Goal: Task Accomplishment & Management: Manage account settings

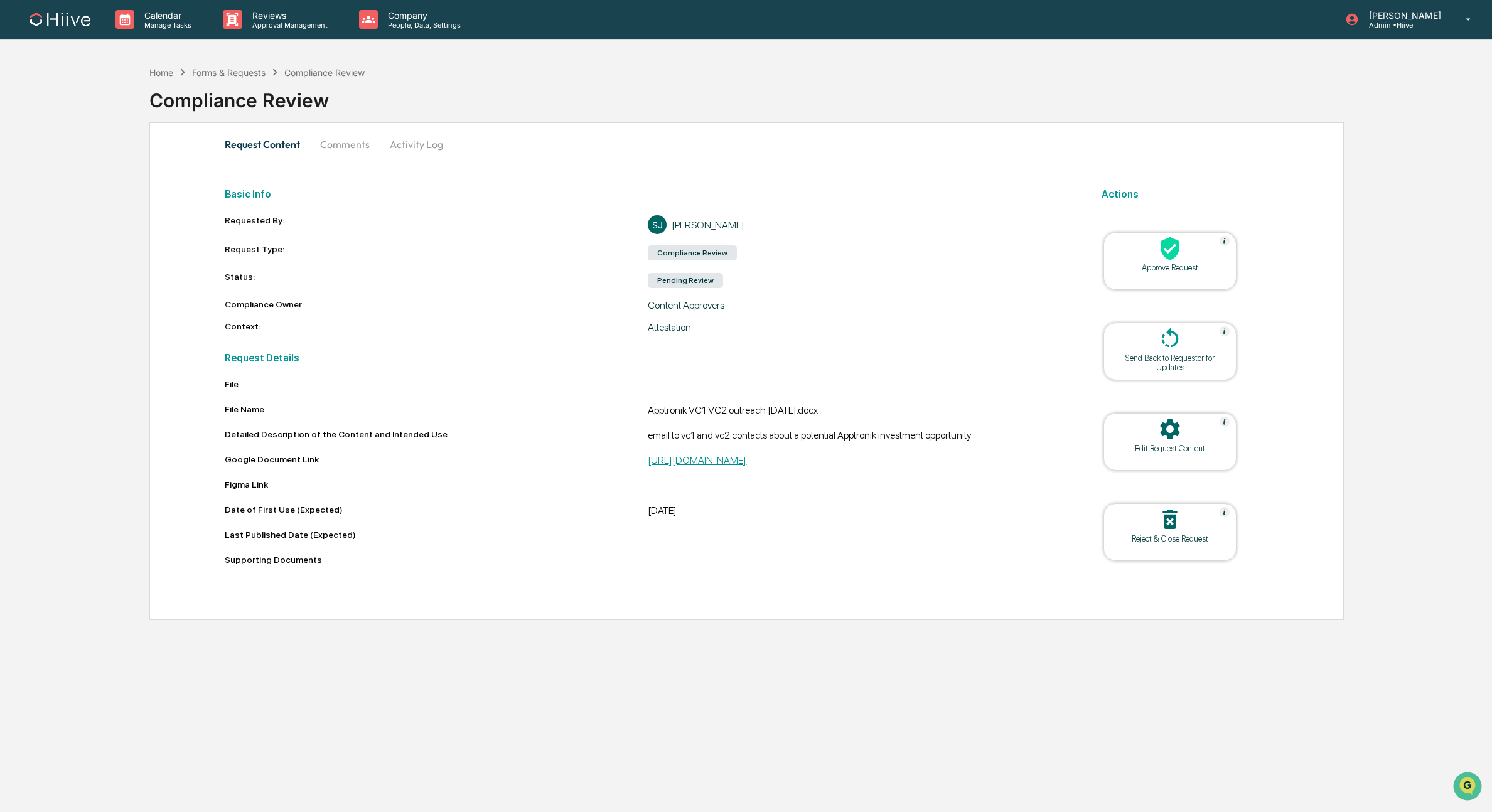
click at [702, 466] on link "[URL][DOMAIN_NAME]" at bounding box center [697, 460] width 98 height 12
click at [415, 148] on button "Activity Log" at bounding box center [416, 144] width 73 height 30
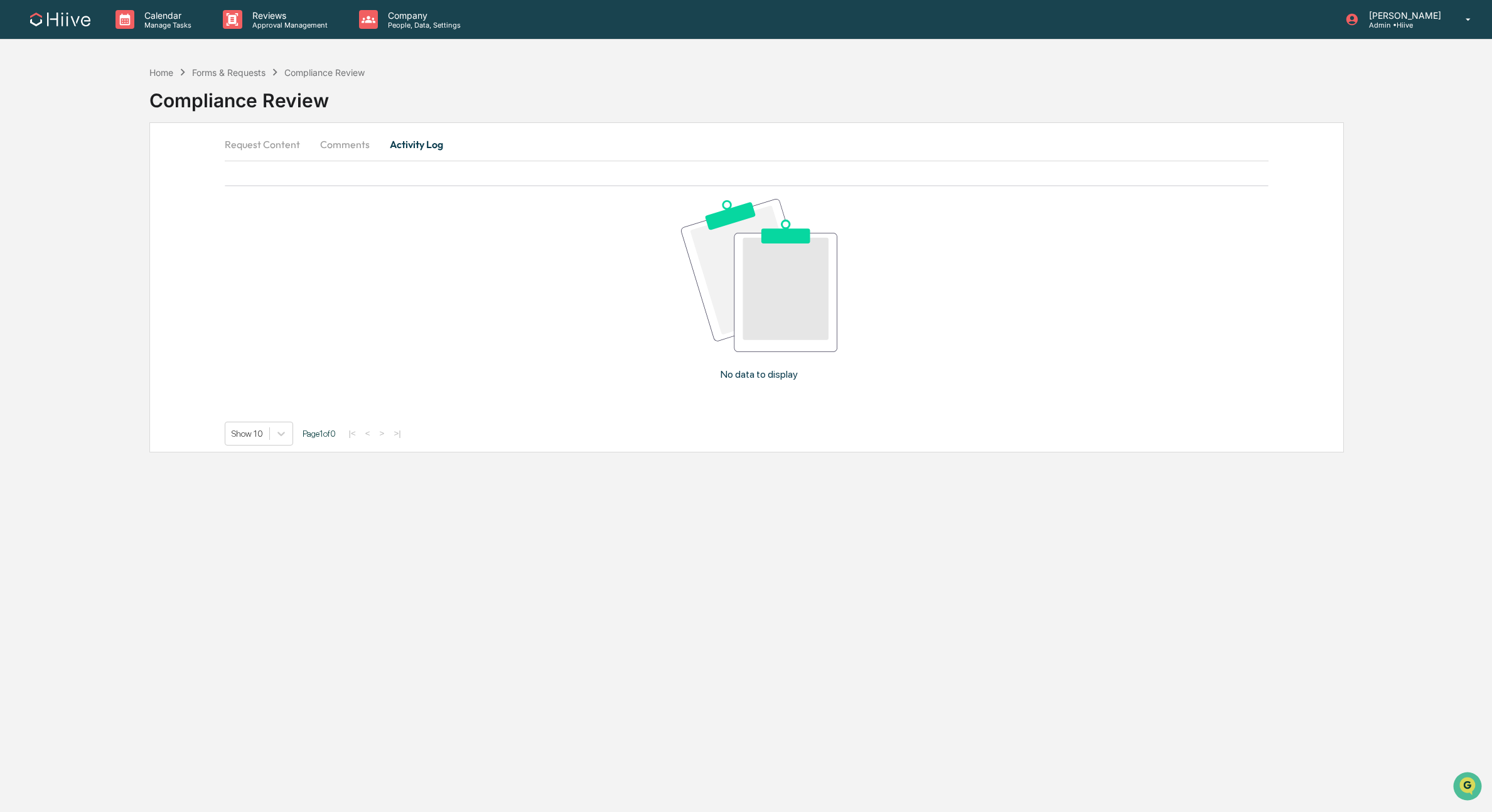
click at [342, 148] on button "Comments" at bounding box center [345, 144] width 70 height 30
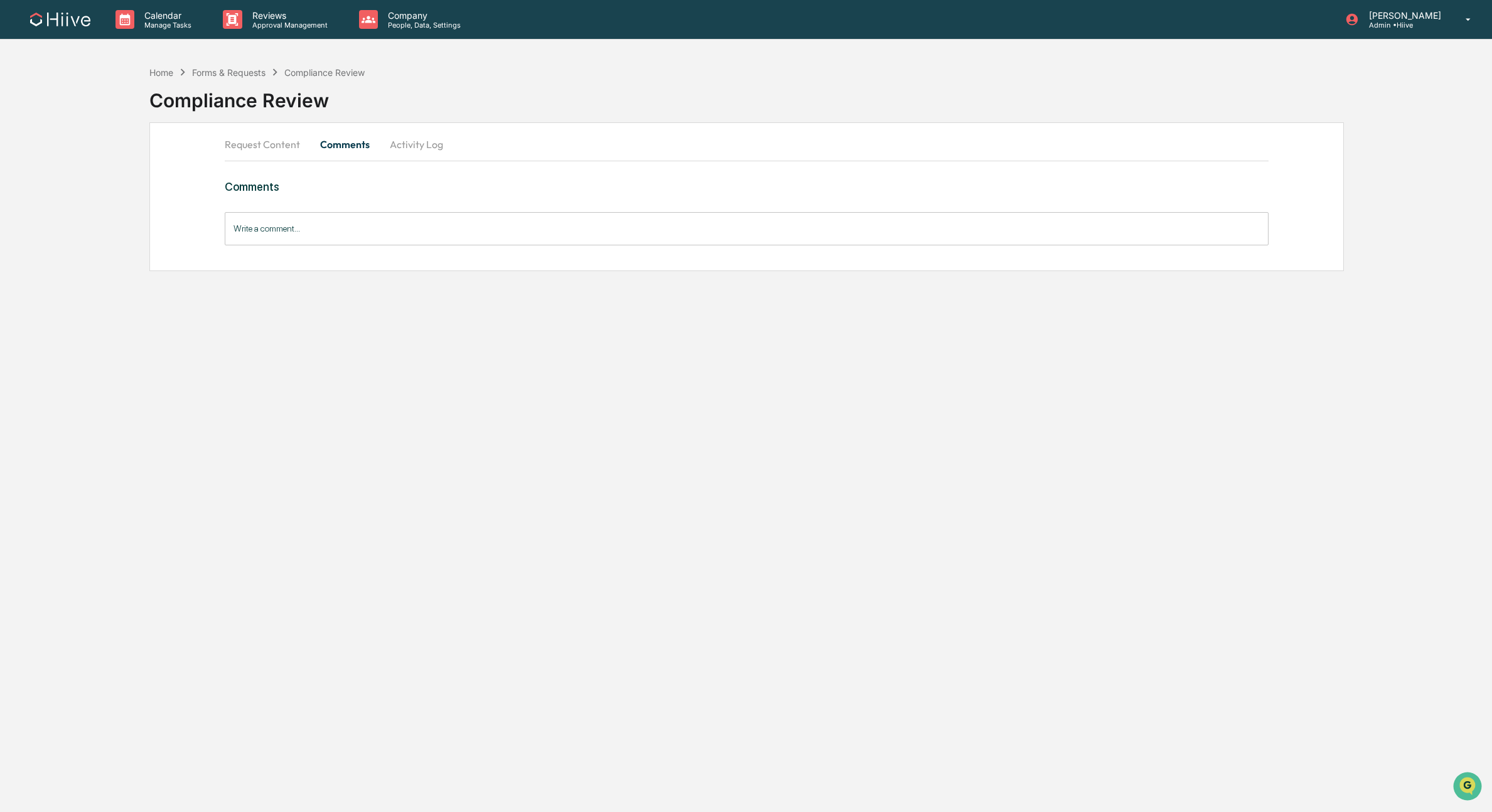
click at [268, 150] on button "Request Content" at bounding box center [267, 144] width 86 height 30
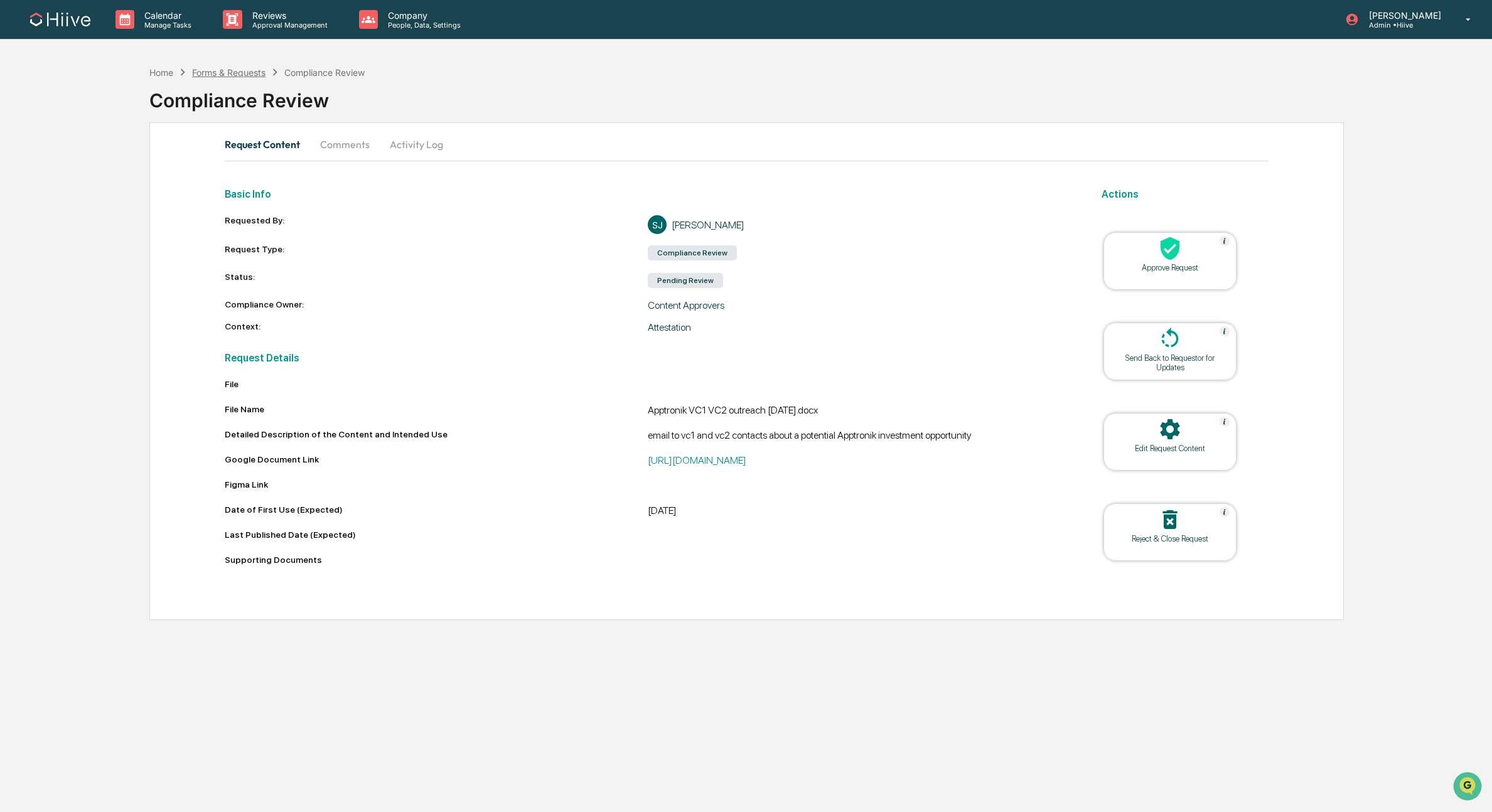
click at [219, 75] on div "Forms & Requests" at bounding box center [228, 72] width 73 height 10
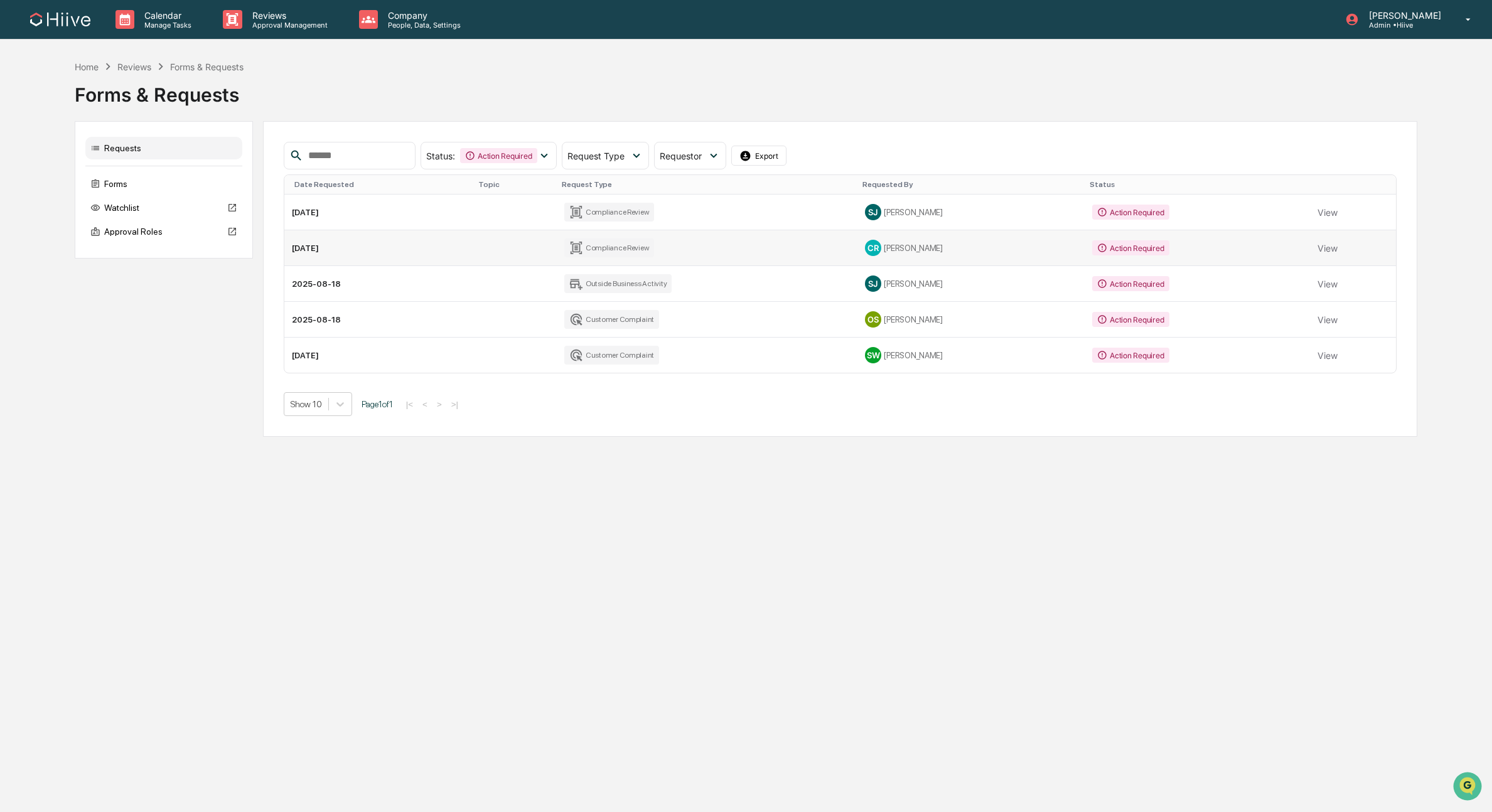
click at [580, 255] on div "Compliance Review" at bounding box center [609, 247] width 91 height 19
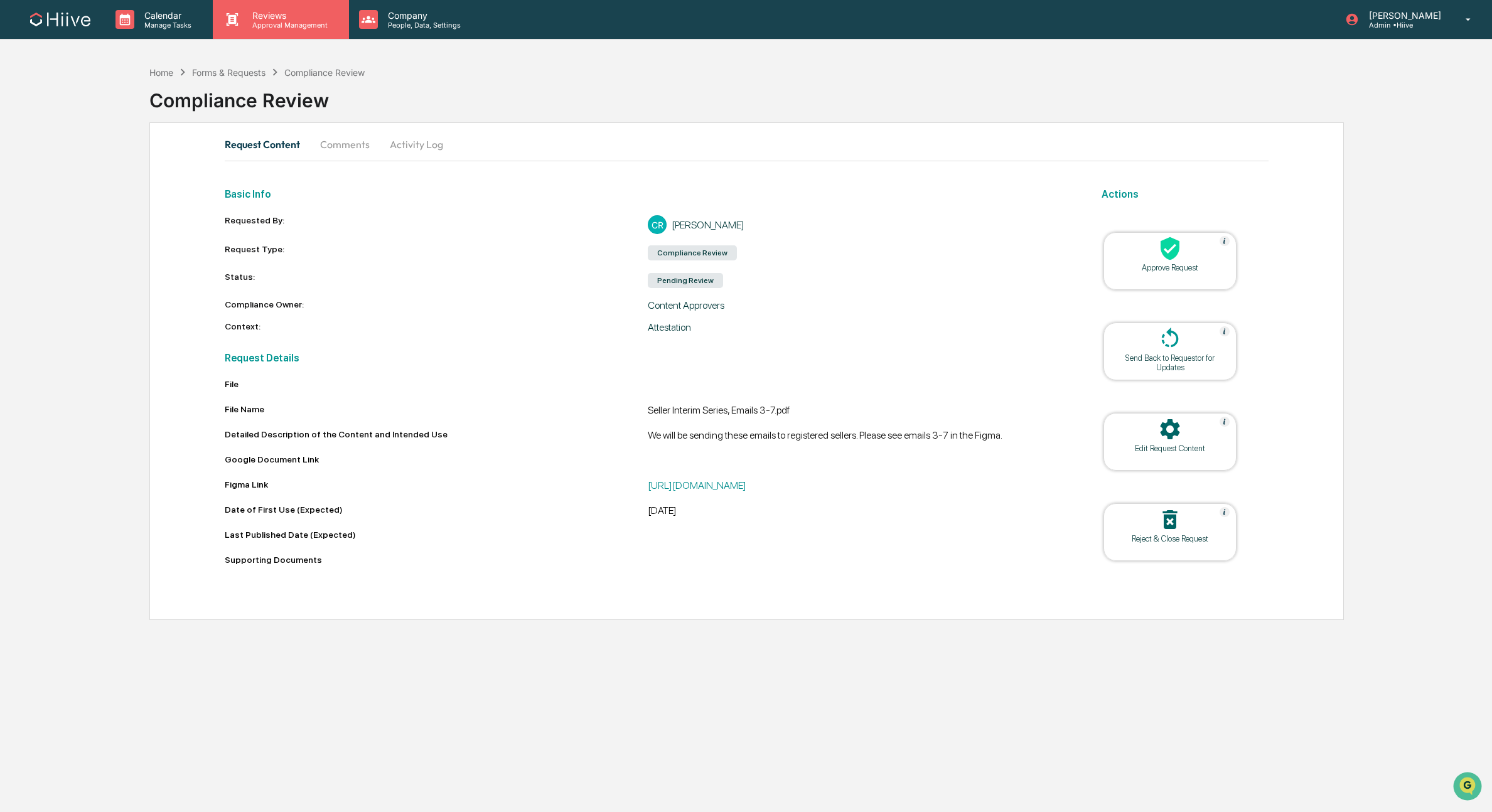
click at [283, 11] on p "Reviews" at bounding box center [288, 15] width 92 height 10
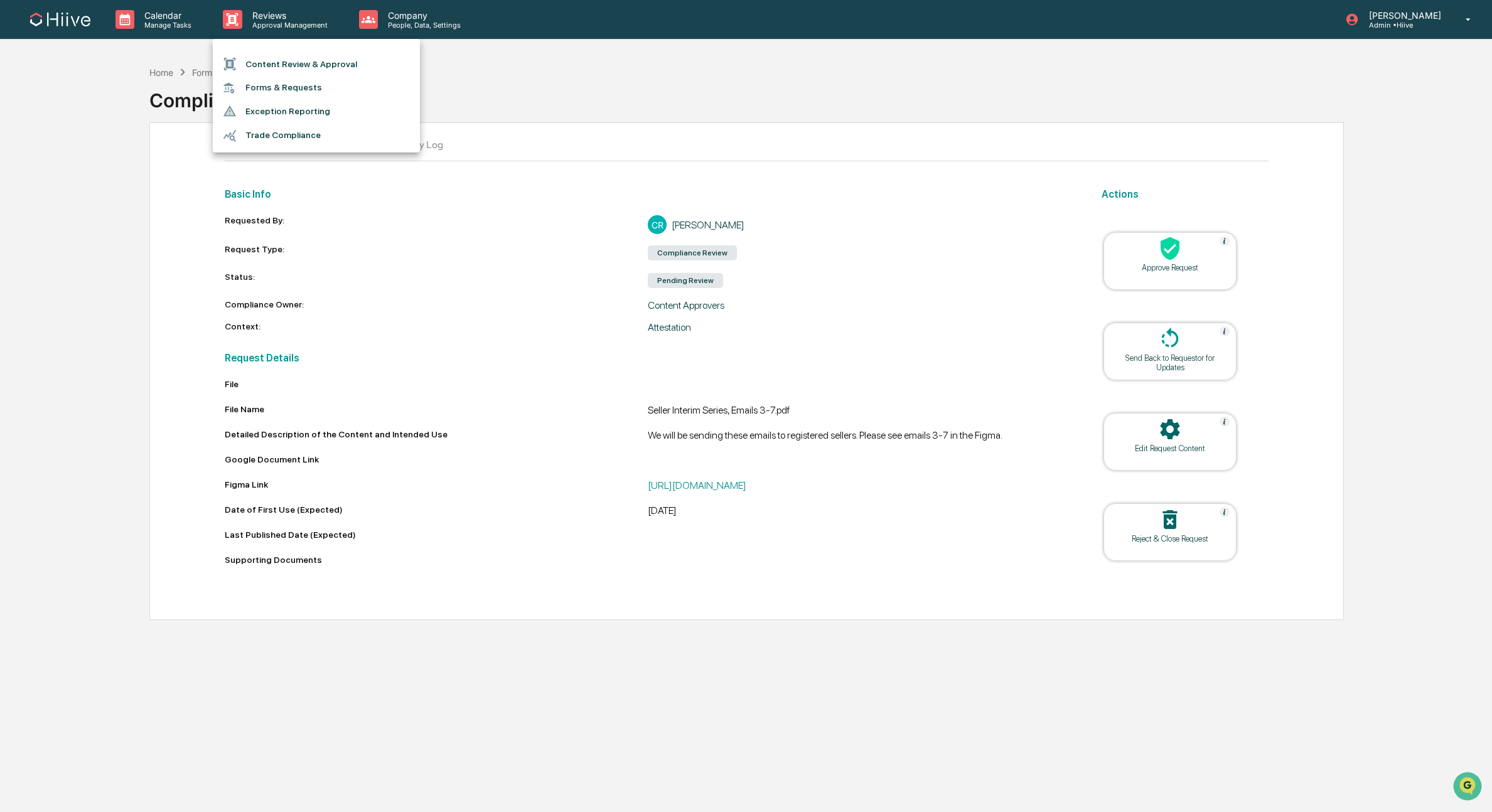
click at [288, 86] on li "Forms & Requests" at bounding box center [316, 87] width 207 height 23
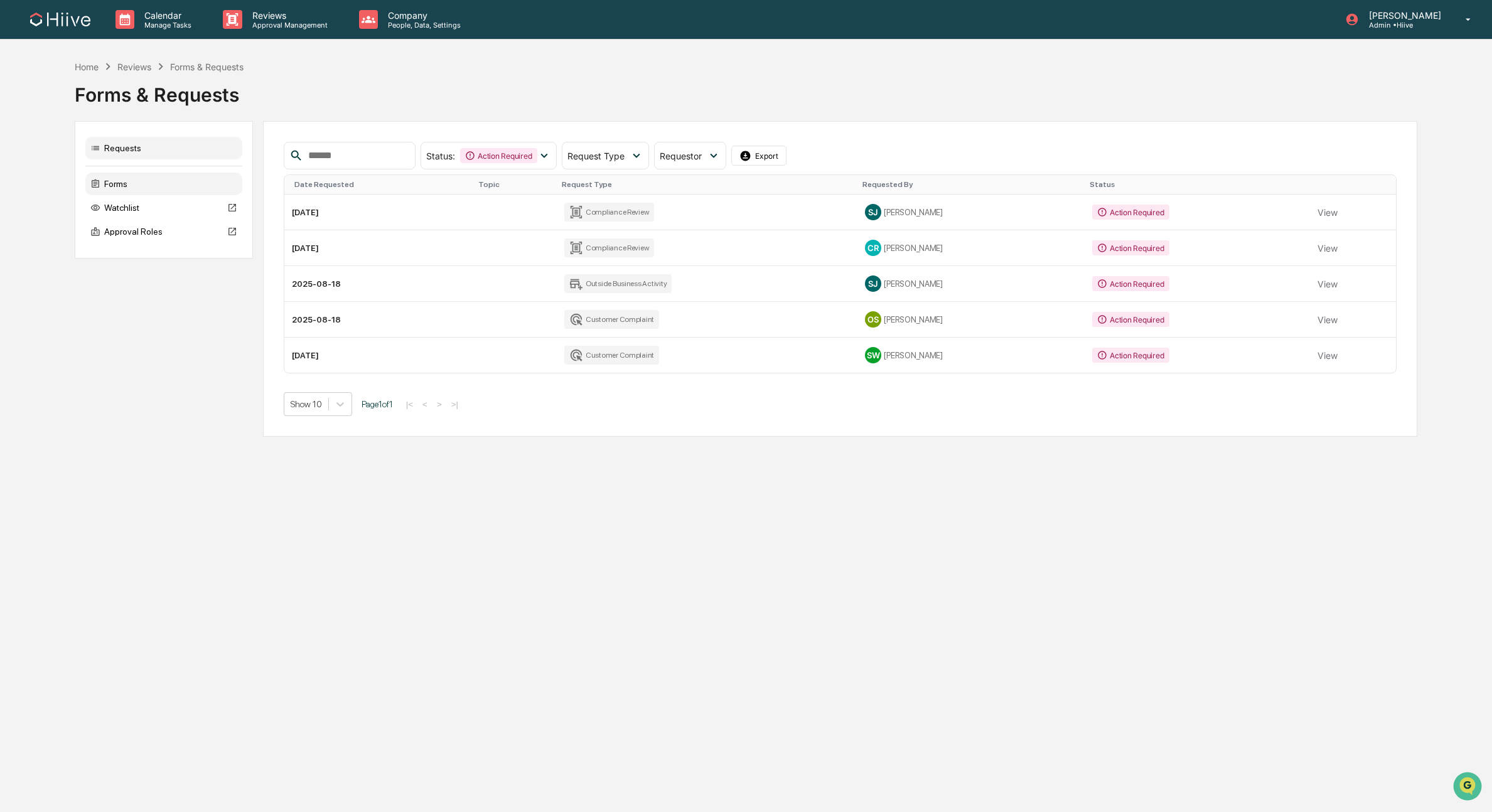
click at [147, 185] on div "Forms" at bounding box center [164, 184] width 157 height 22
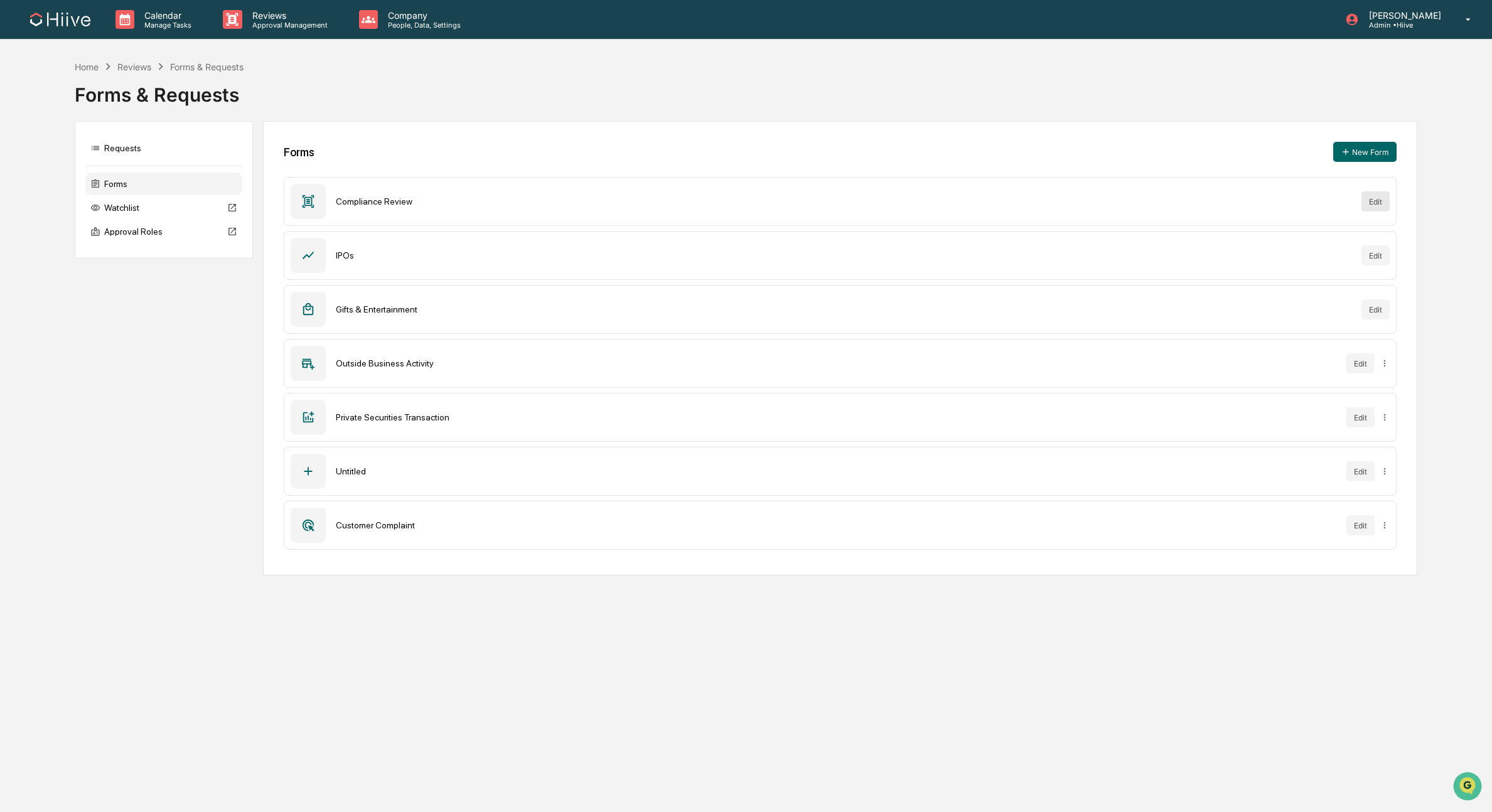
click at [1362, 205] on button "Edit" at bounding box center [1375, 201] width 29 height 20
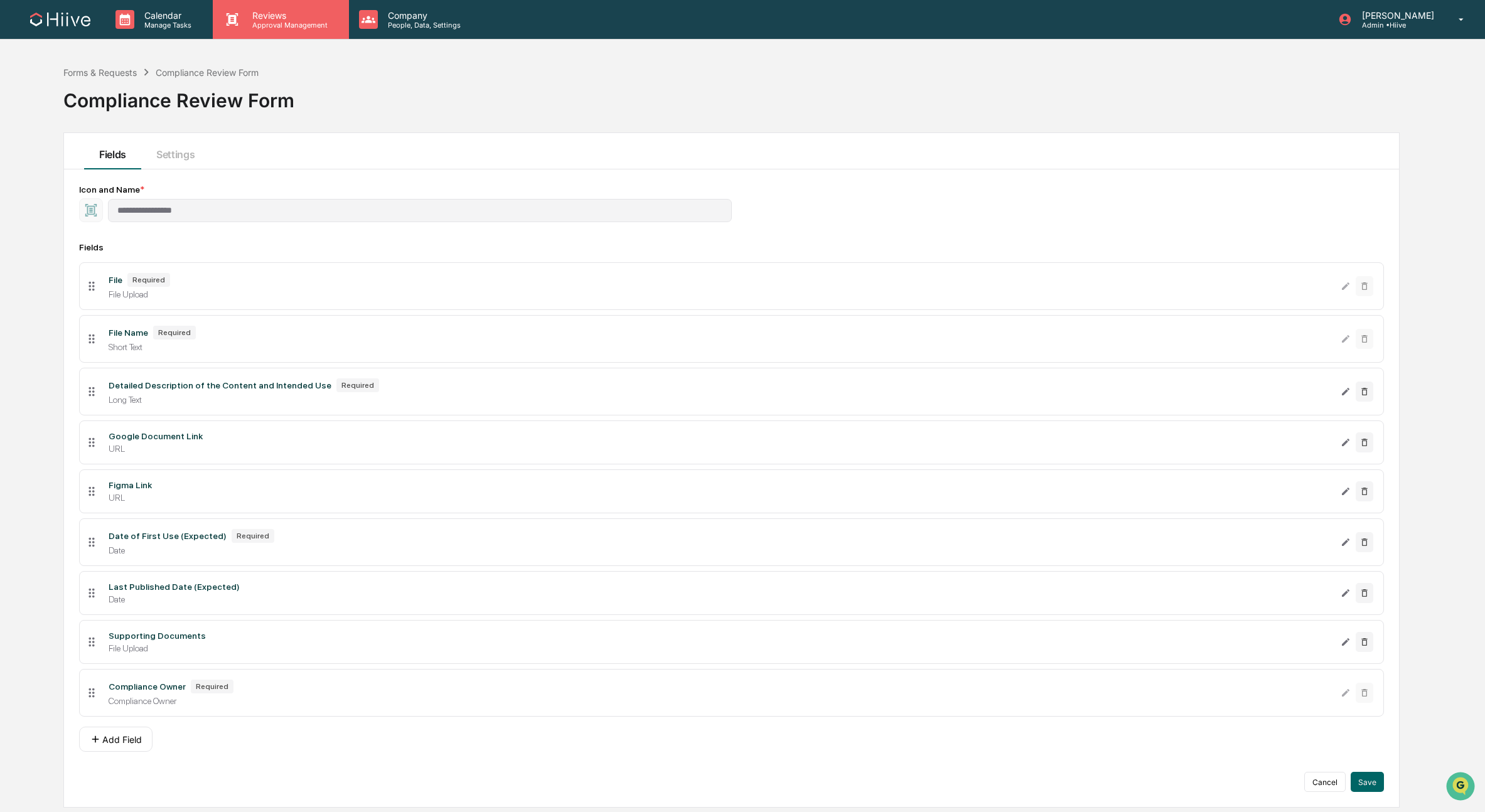
click at [292, 21] on p "Approval Management" at bounding box center [288, 25] width 92 height 9
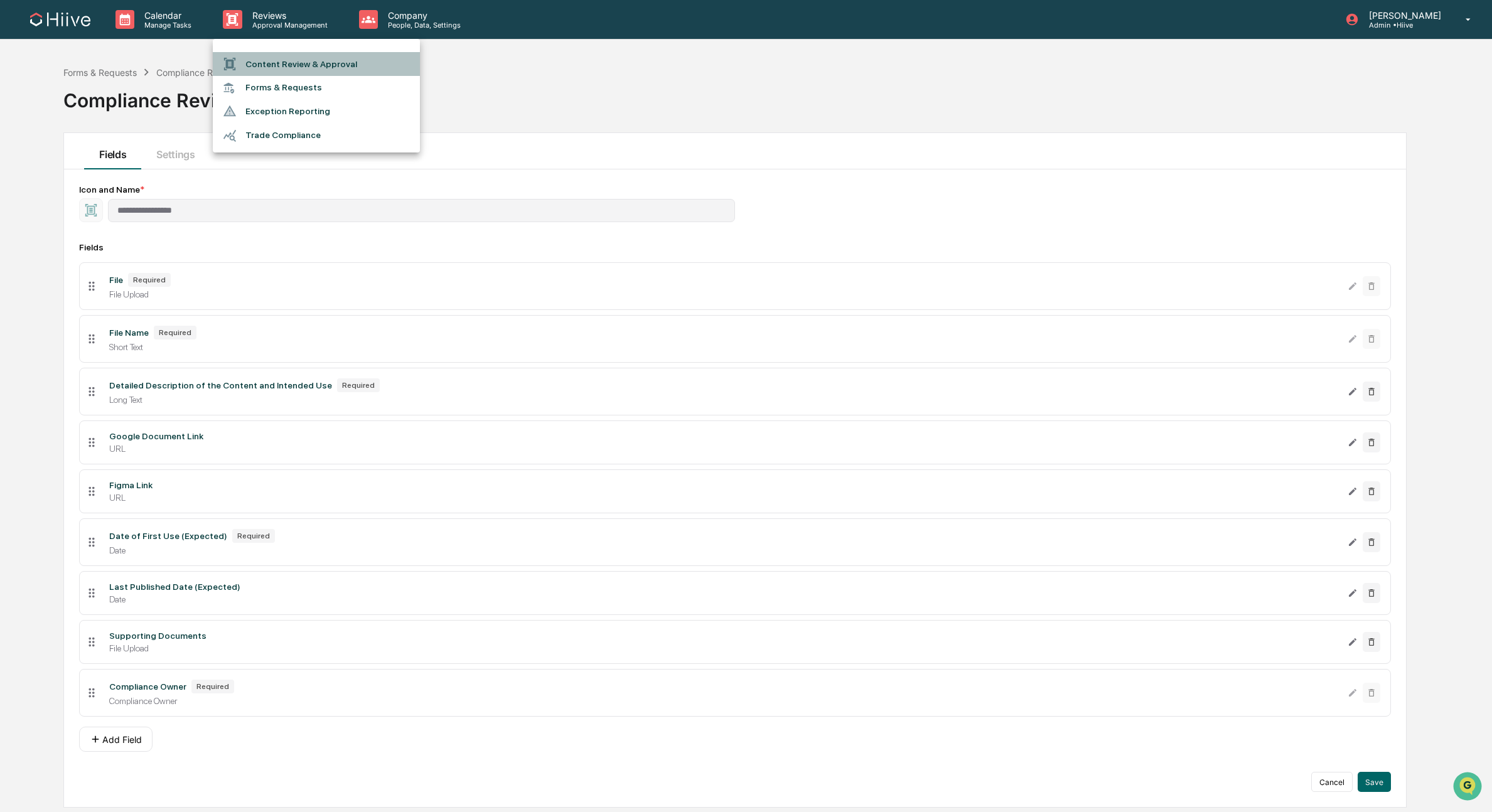
click at [283, 60] on li "Content Review & Approval" at bounding box center [316, 64] width 207 height 24
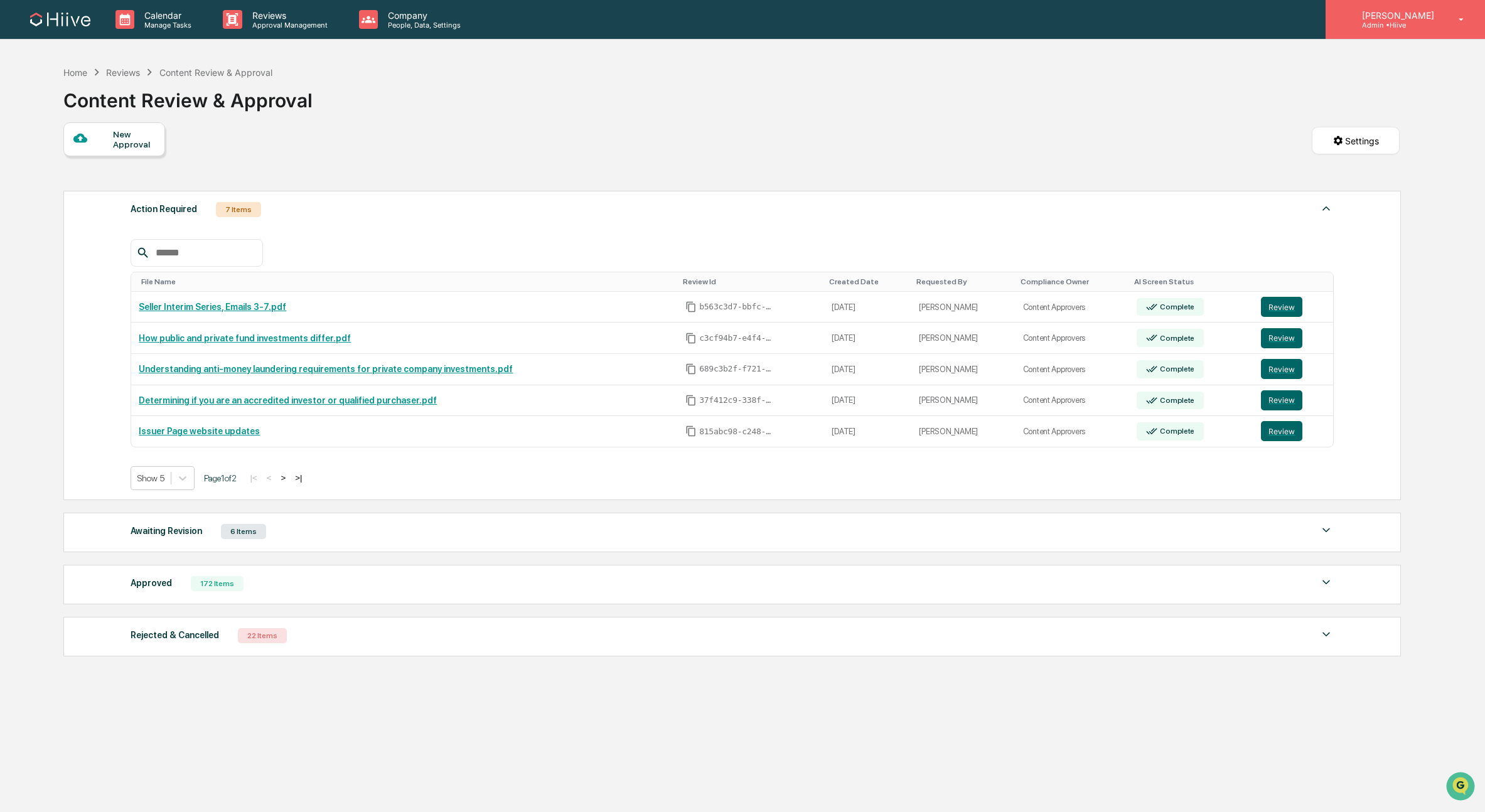
click at [1397, 10] on p "[PERSON_NAME]" at bounding box center [1396, 15] width 88 height 10
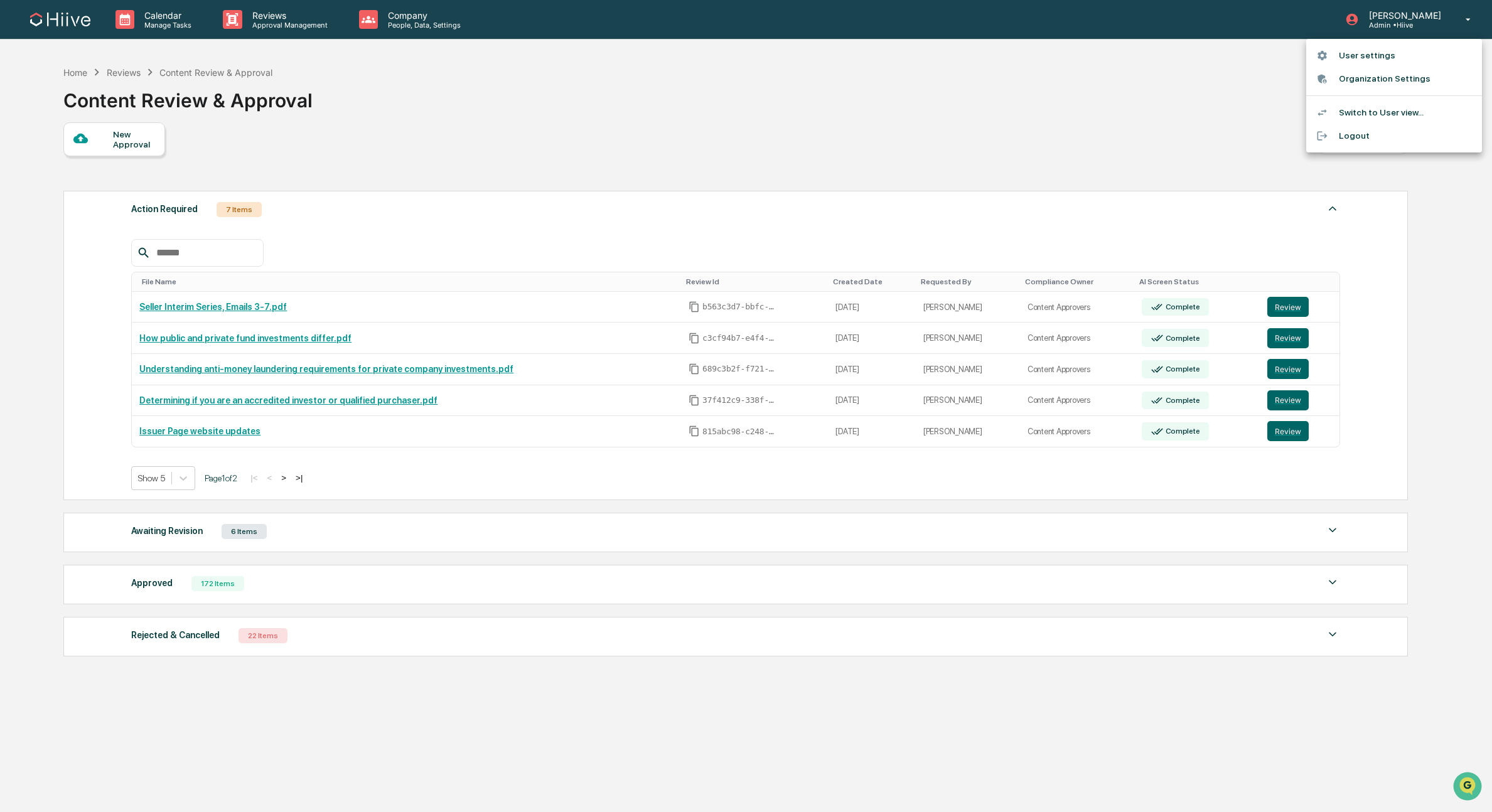
click at [1353, 114] on li "Switch to User view..." at bounding box center [1394, 112] width 176 height 23
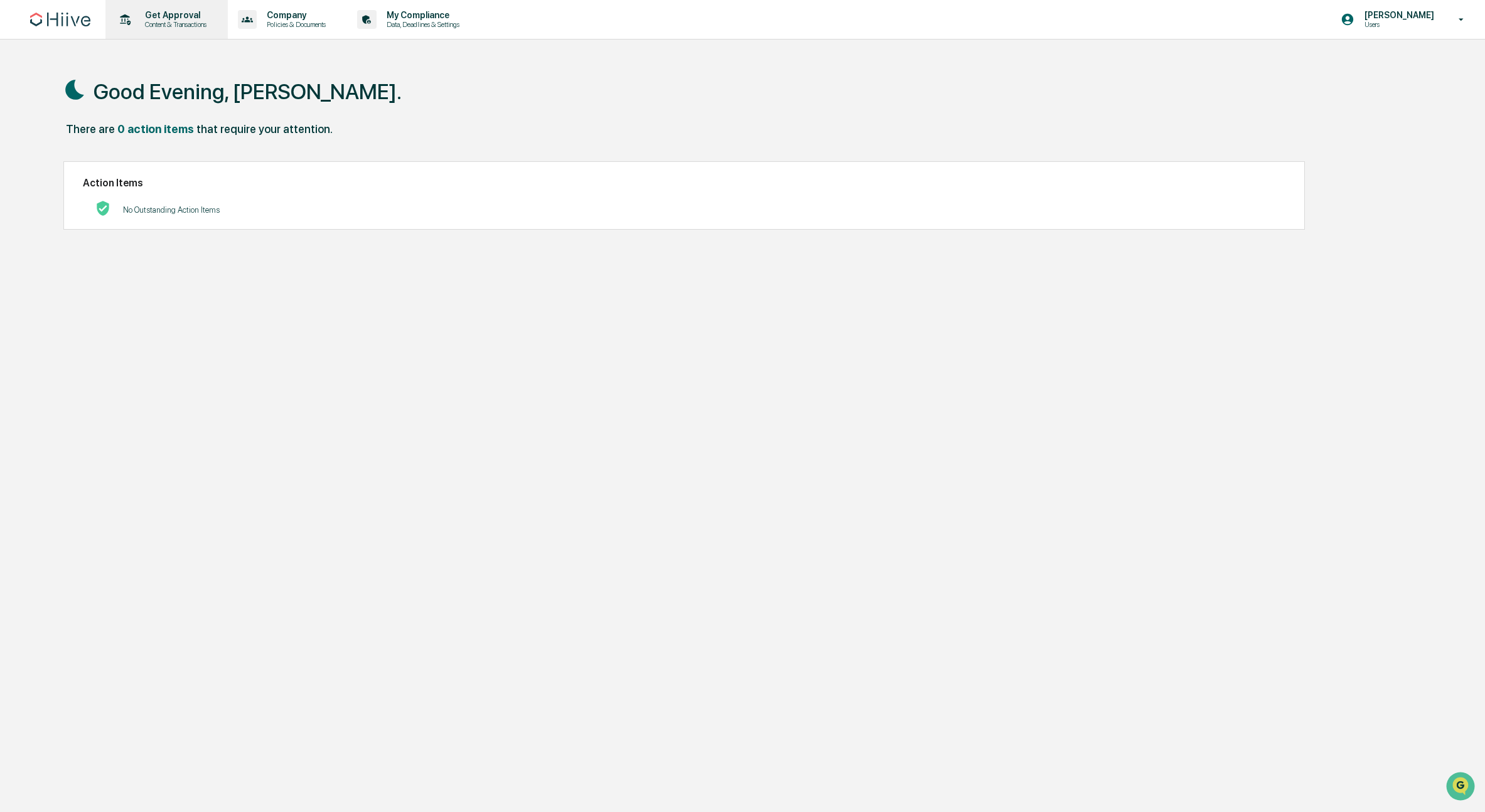
click at [157, 24] on p "Content & Transactions" at bounding box center [174, 24] width 78 height 9
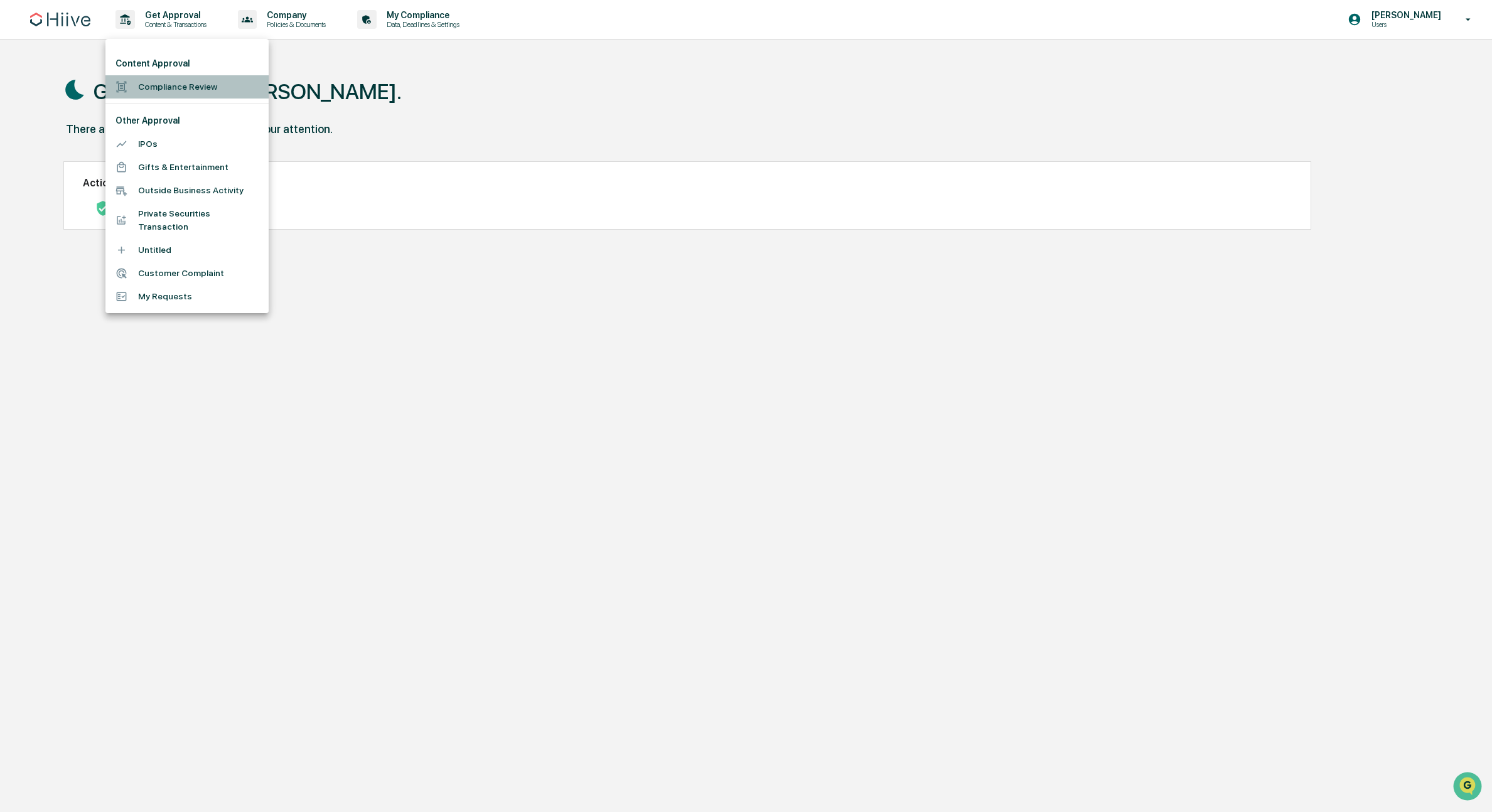
click at [155, 88] on li "Compliance Review" at bounding box center [187, 86] width 163 height 23
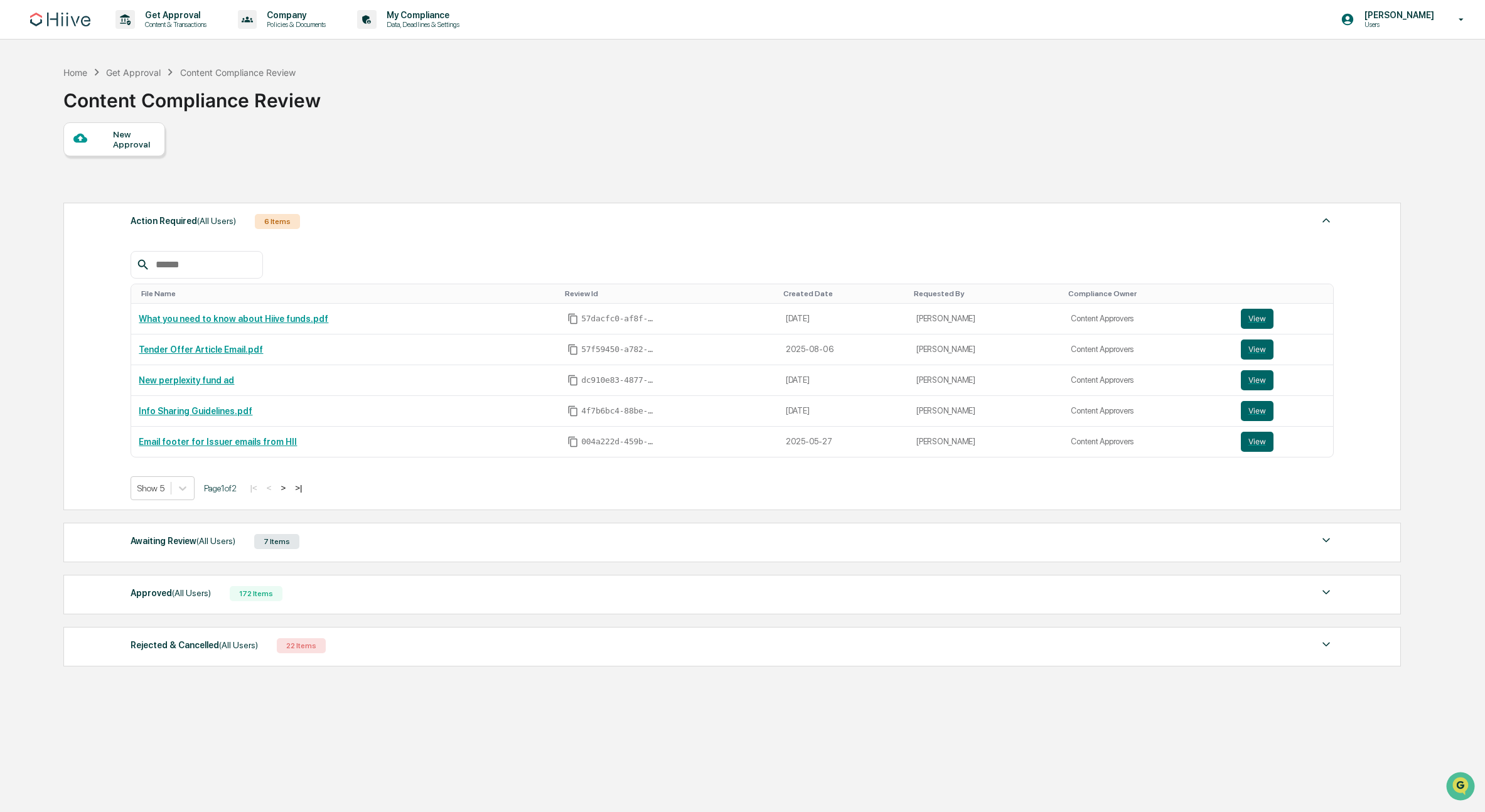
click at [116, 136] on div "New Approval" at bounding box center [134, 139] width 42 height 20
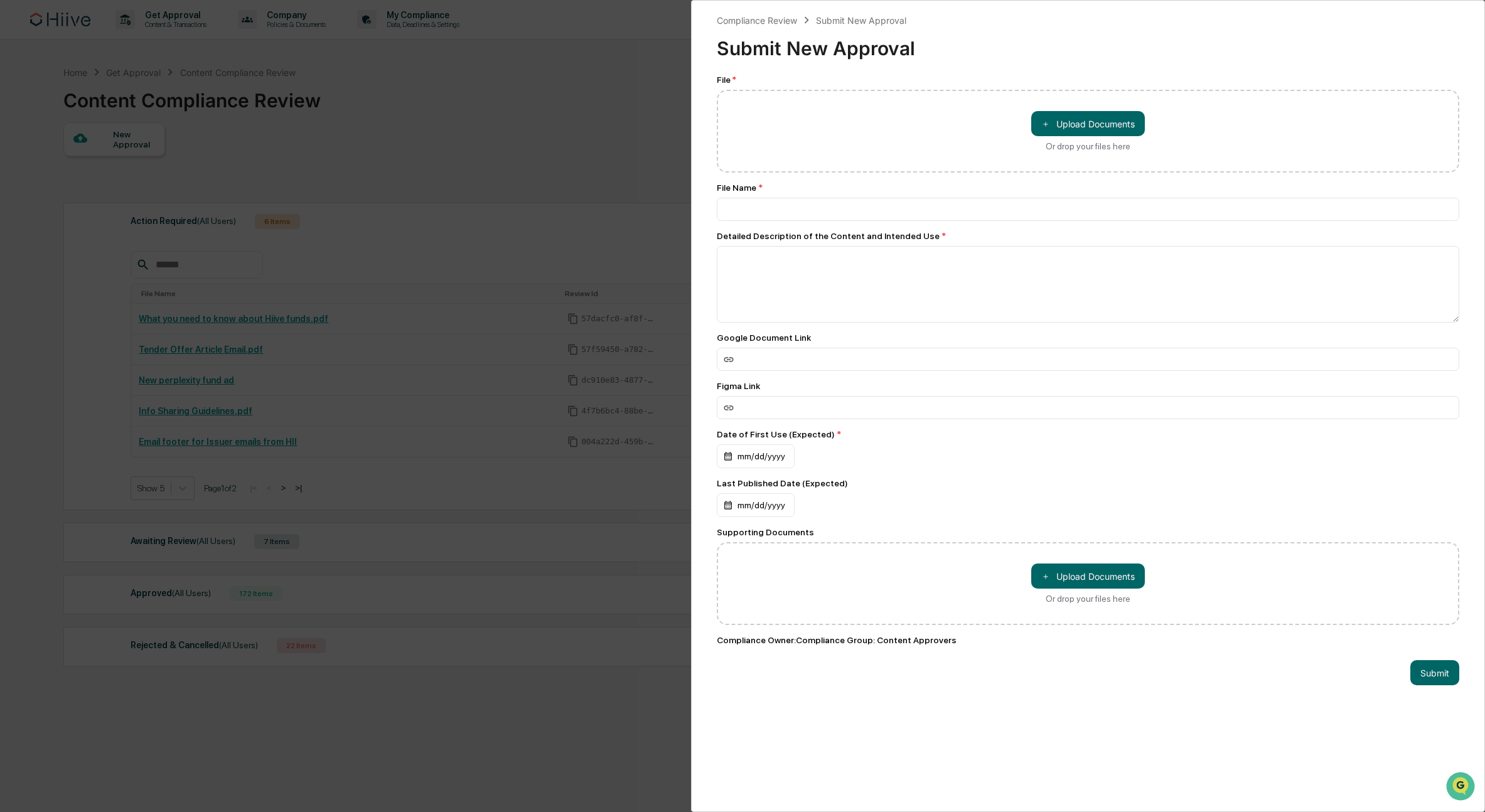
click at [433, 141] on div "Compliance Review Submit New Approval Submit New Approval File * ＋ Upload Docum…" at bounding box center [742, 406] width 1485 height 812
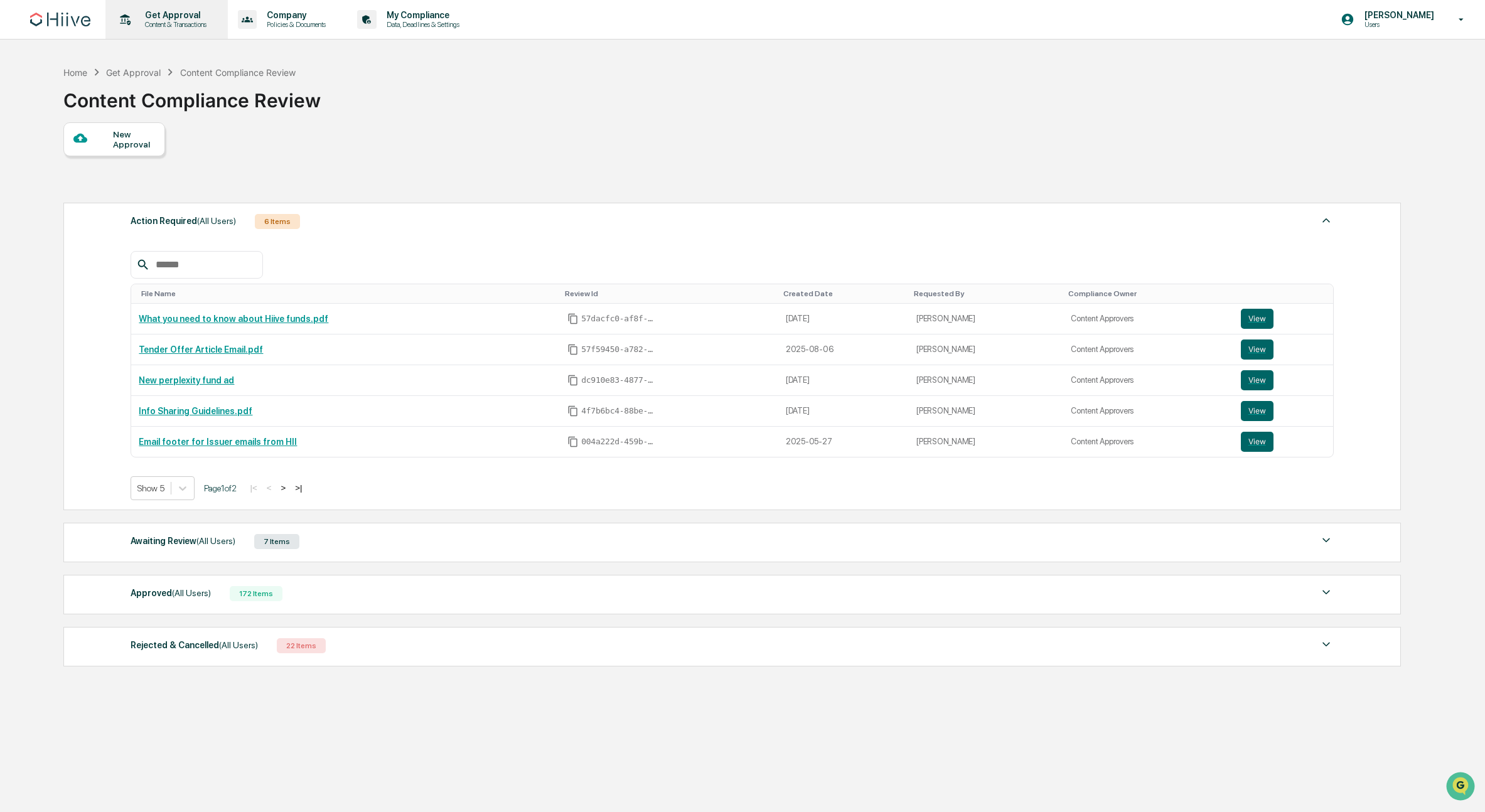
click at [130, 26] on icon at bounding box center [125, 19] width 20 height 19
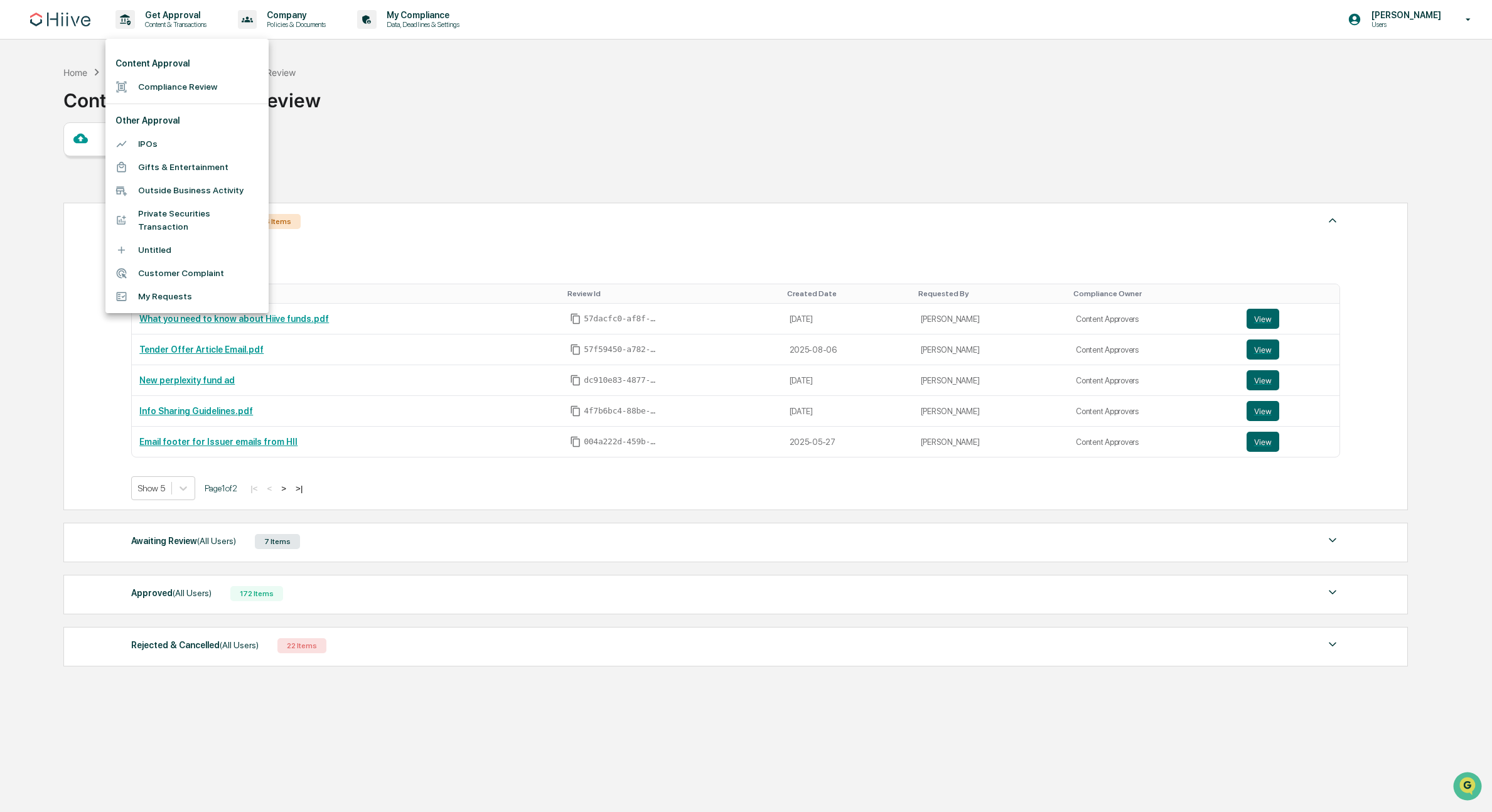
click at [388, 201] on div at bounding box center [746, 406] width 1492 height 812
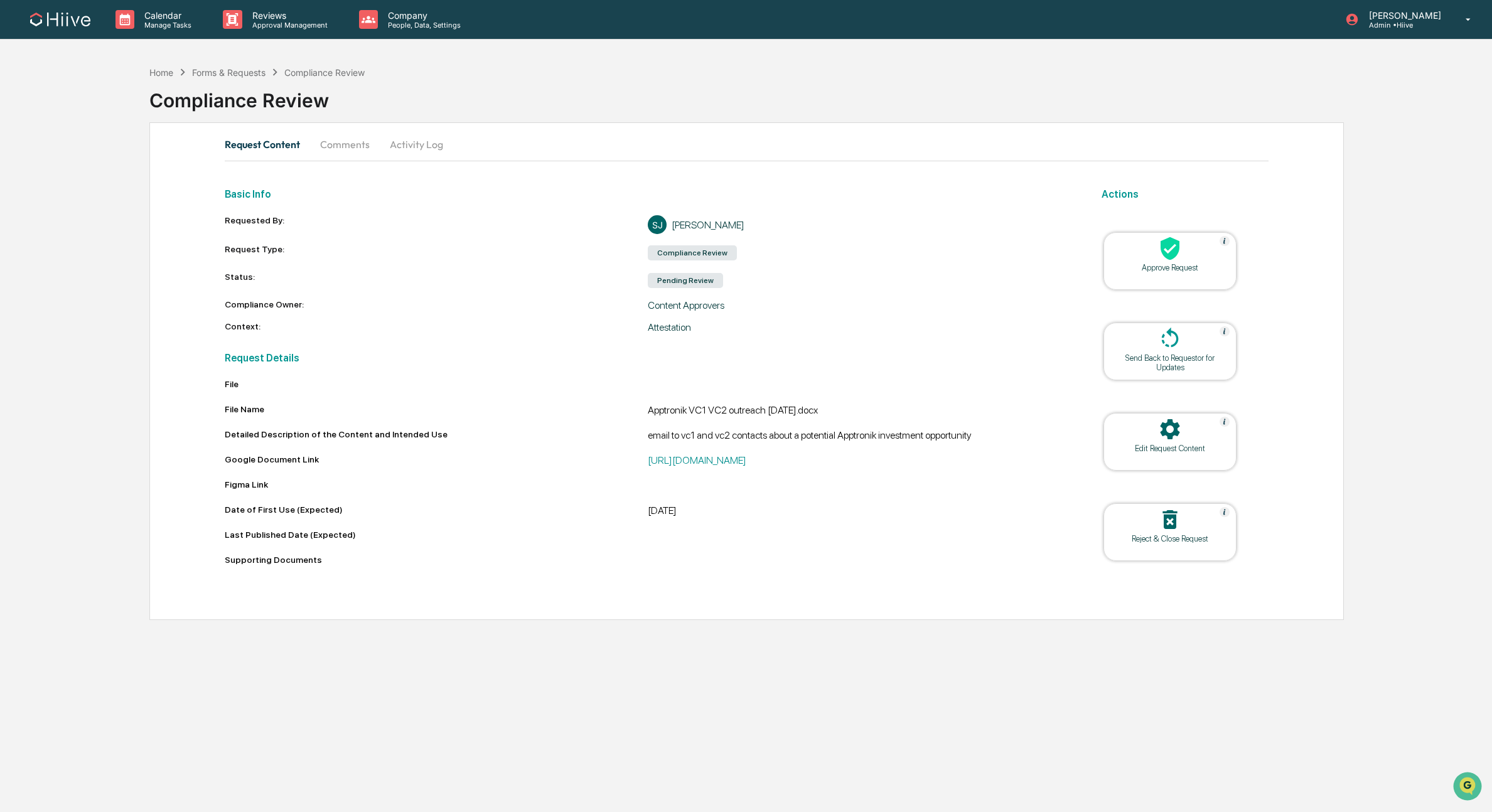
click at [1128, 444] on div "Edit Request Content" at bounding box center [1169, 448] width 113 height 10
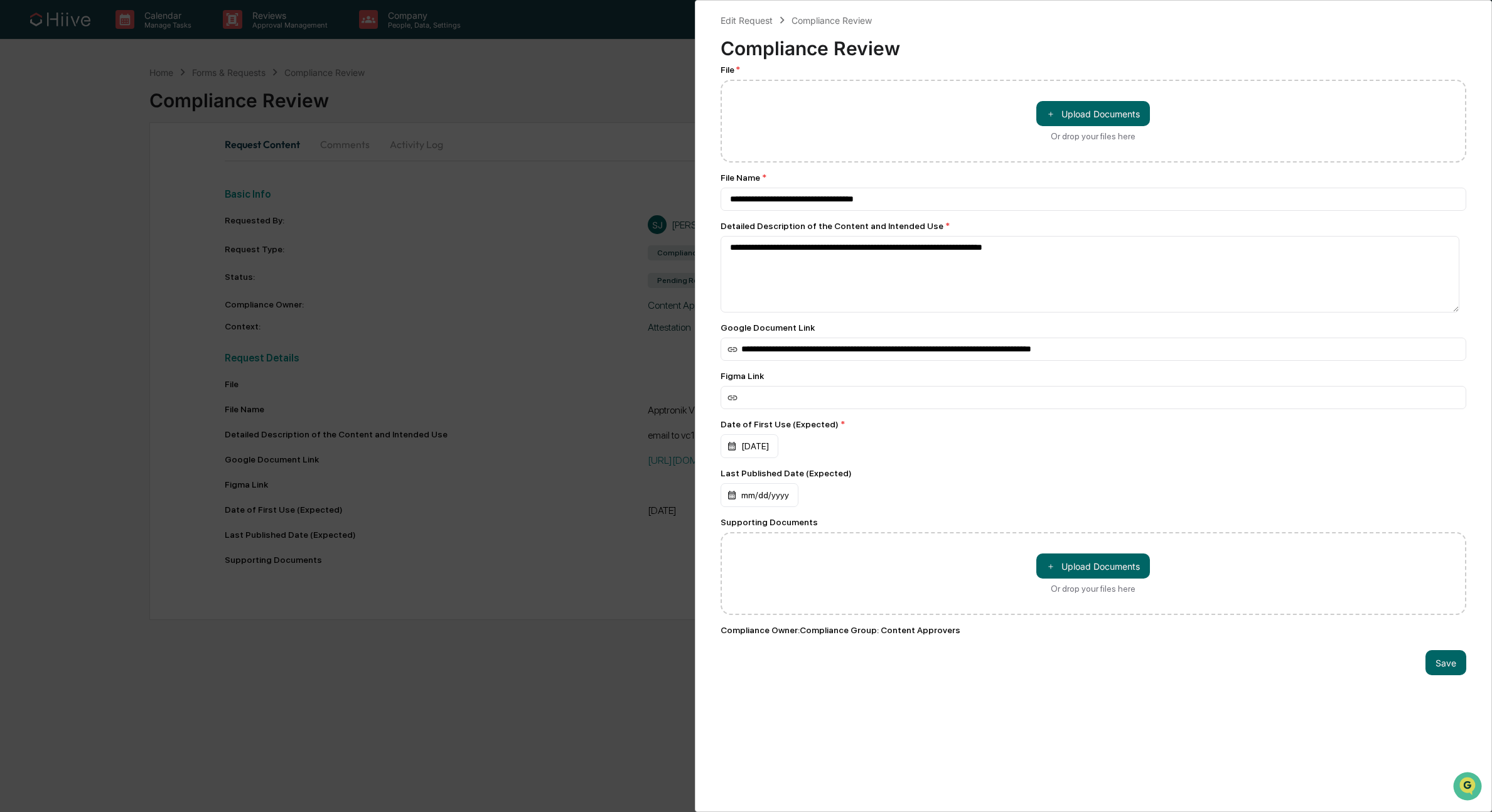
click at [534, 536] on div "**********" at bounding box center [746, 406] width 1492 height 812
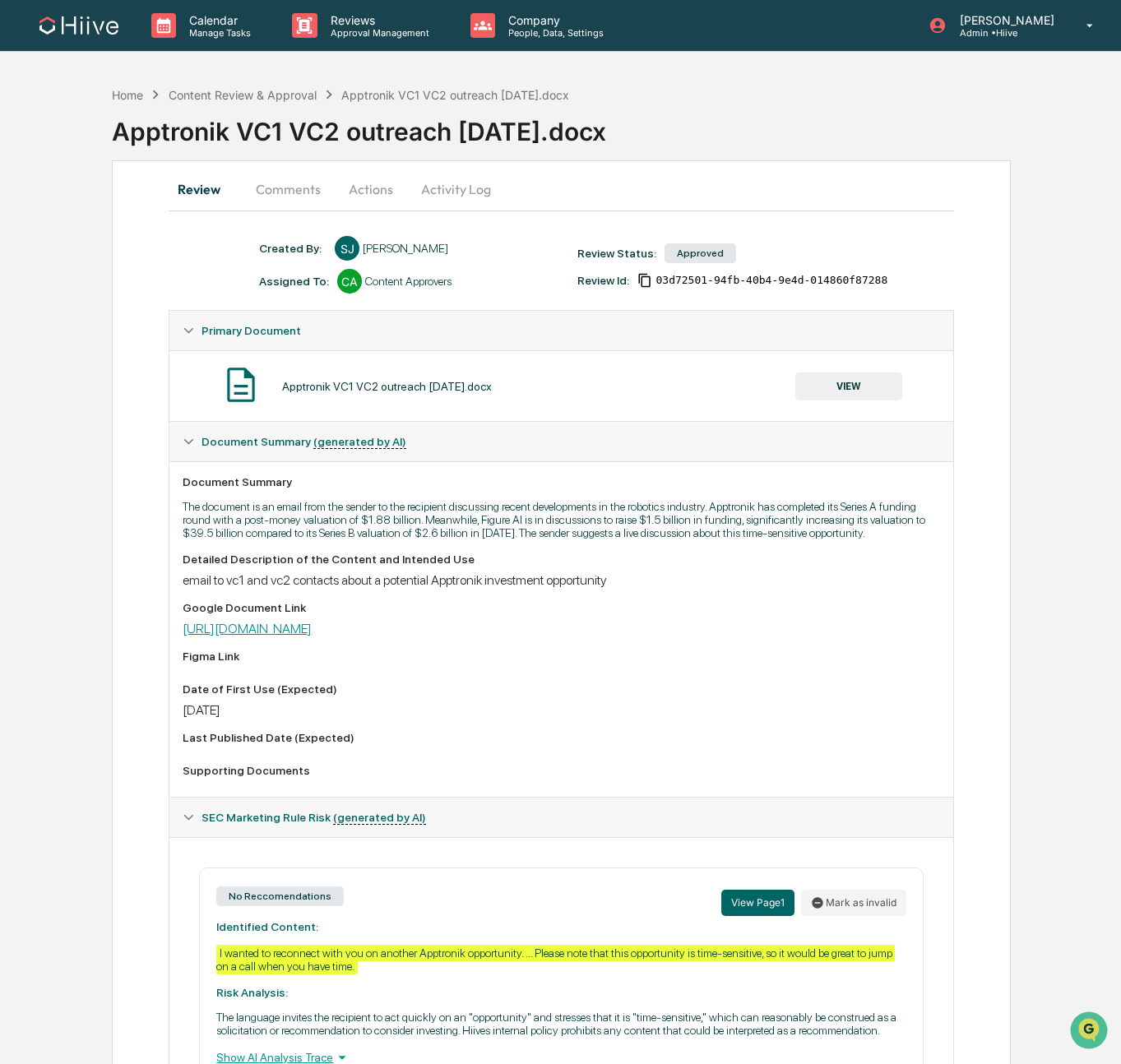
click at [278, 636] on link "[URL][DOMAIN_NAME]" at bounding box center [246, 628] width 129 height 16
click at [446, 188] on button "Activity Log" at bounding box center [456, 189] width 96 height 39
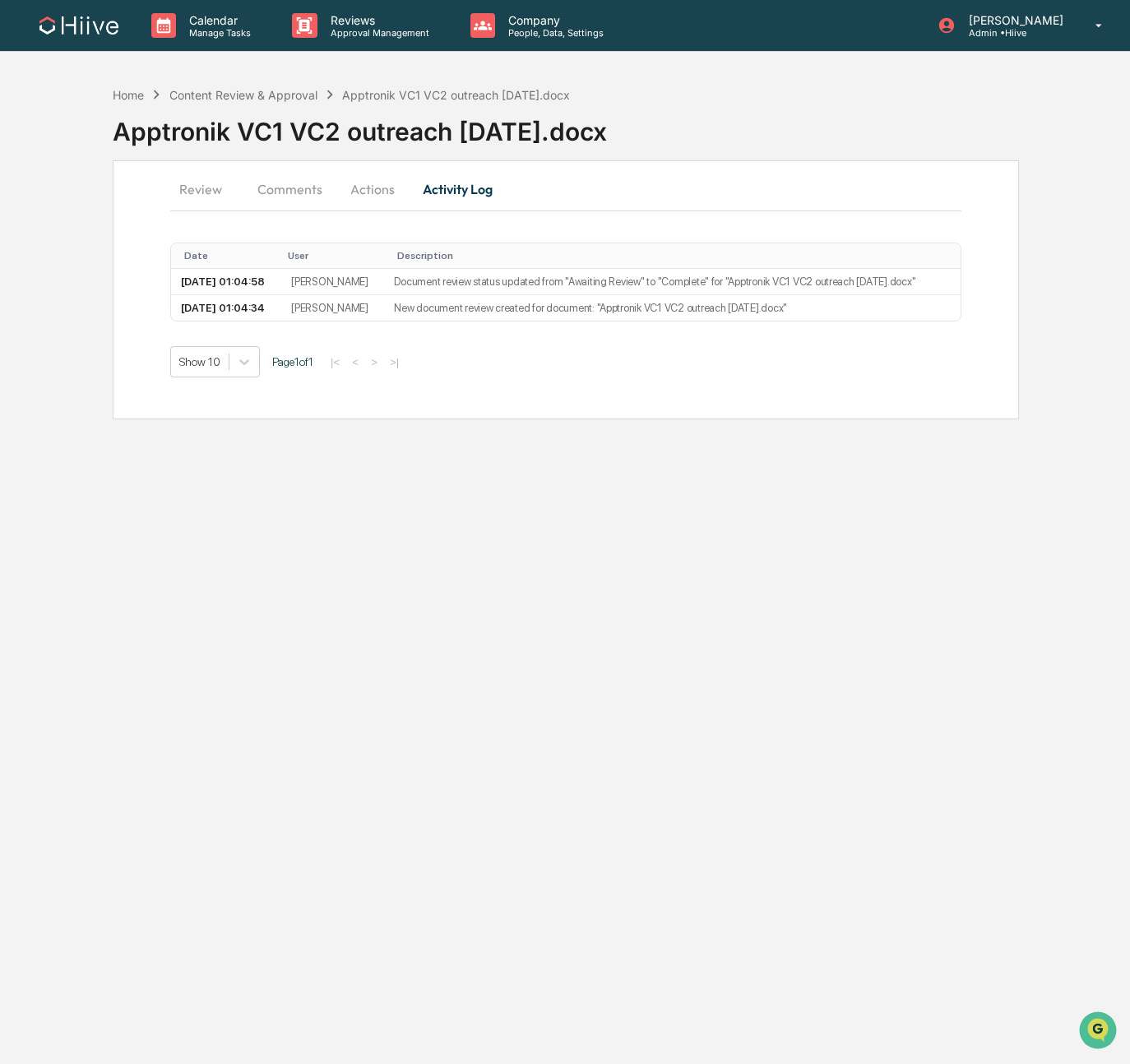
click at [315, 182] on button "Comments" at bounding box center [290, 189] width 91 height 39
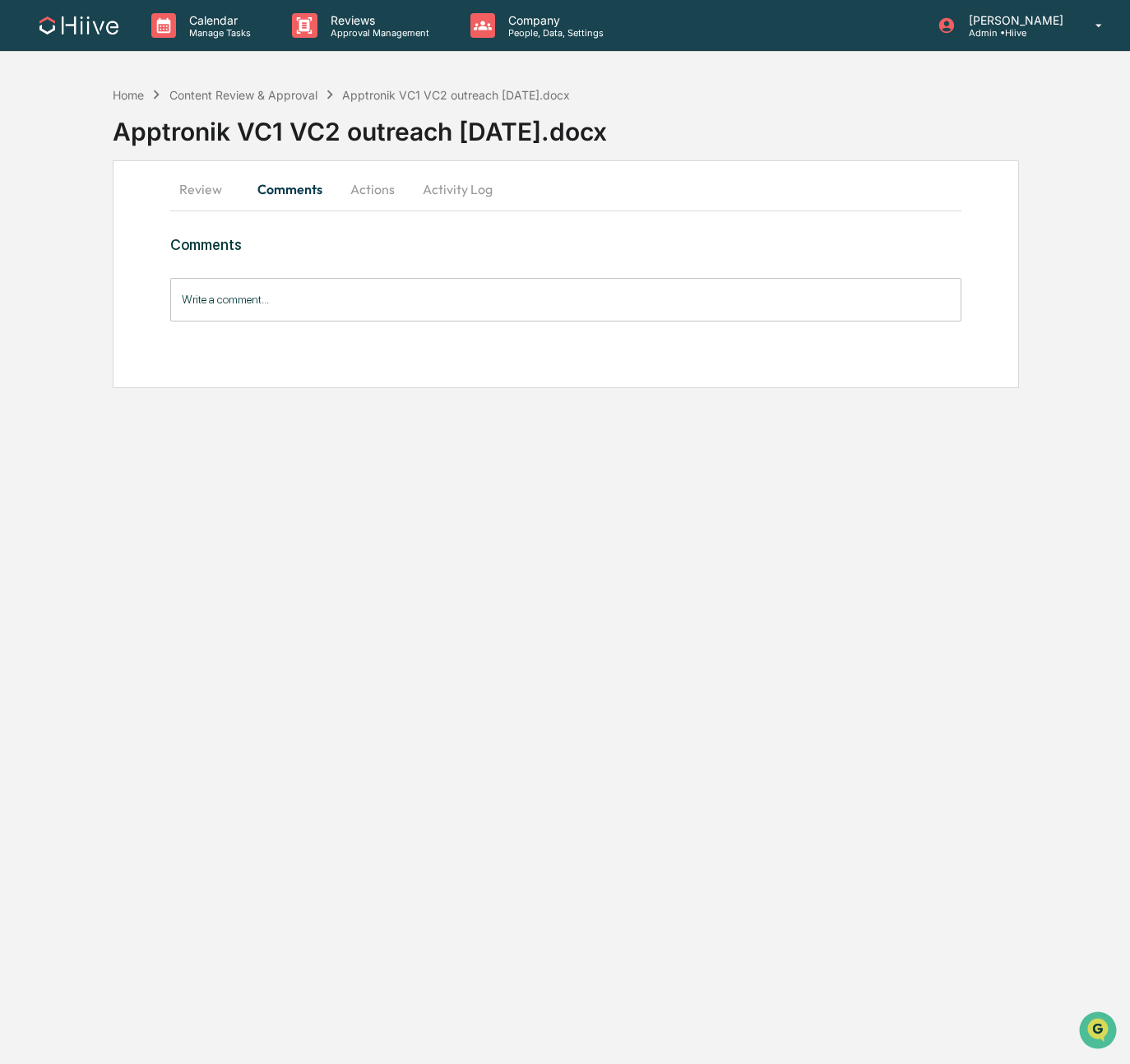
click at [223, 189] on button "Review" at bounding box center [207, 189] width 74 height 39
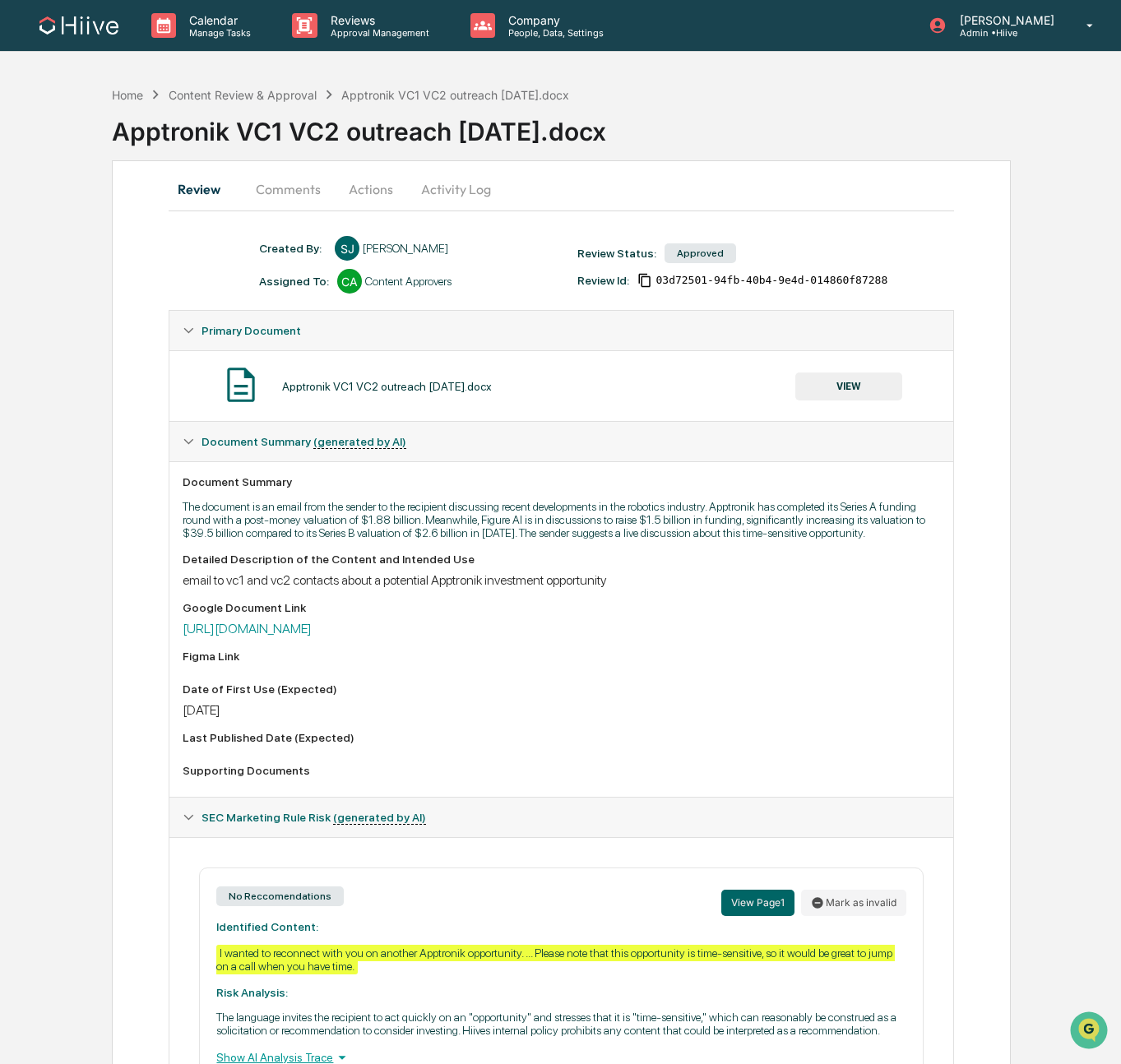
click at [465, 192] on button "Activity Log" at bounding box center [456, 189] width 96 height 39
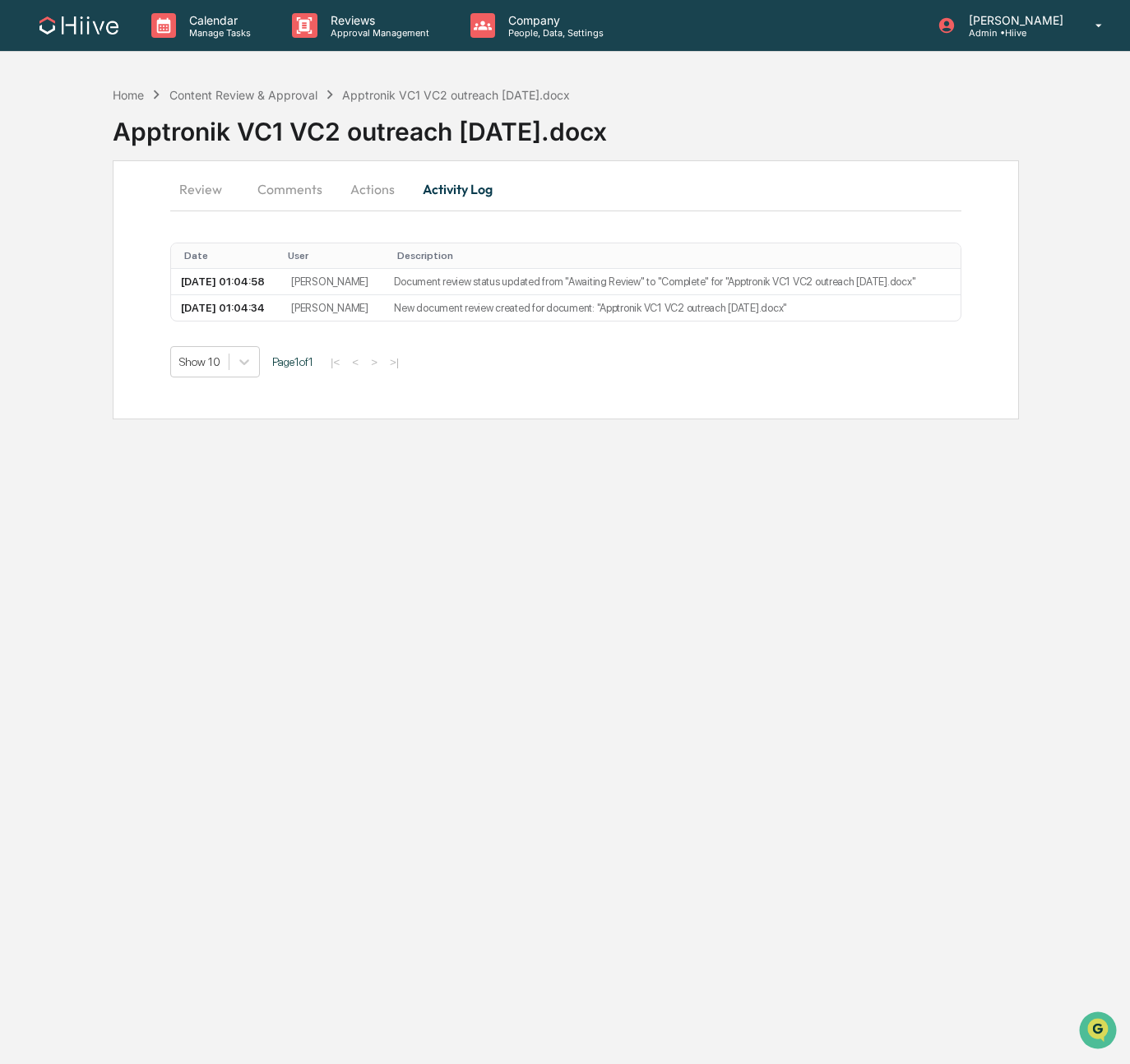
click at [361, 198] on button "Actions" at bounding box center [372, 189] width 74 height 39
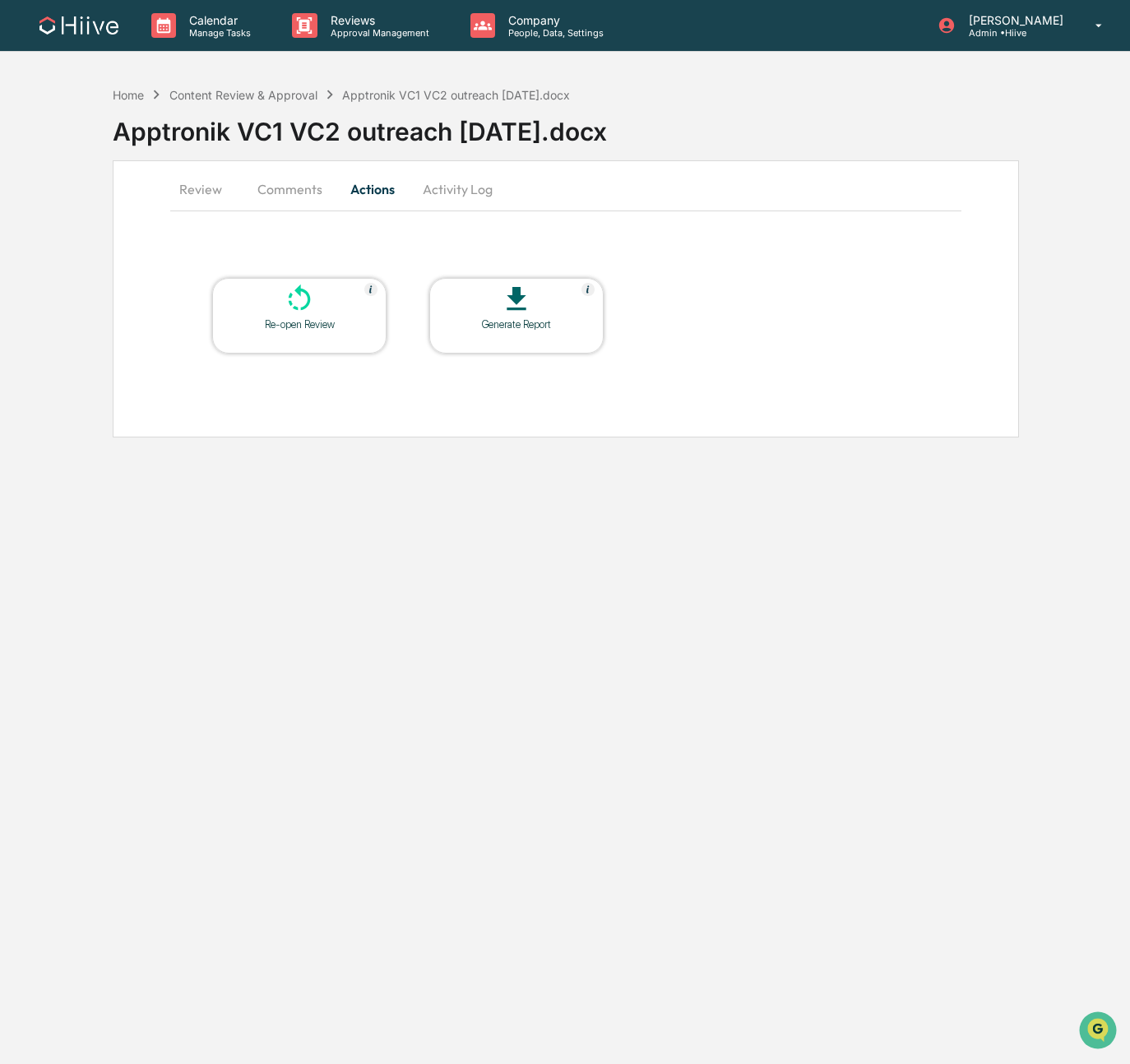
click at [306, 190] on button "Comments" at bounding box center [290, 189] width 91 height 39
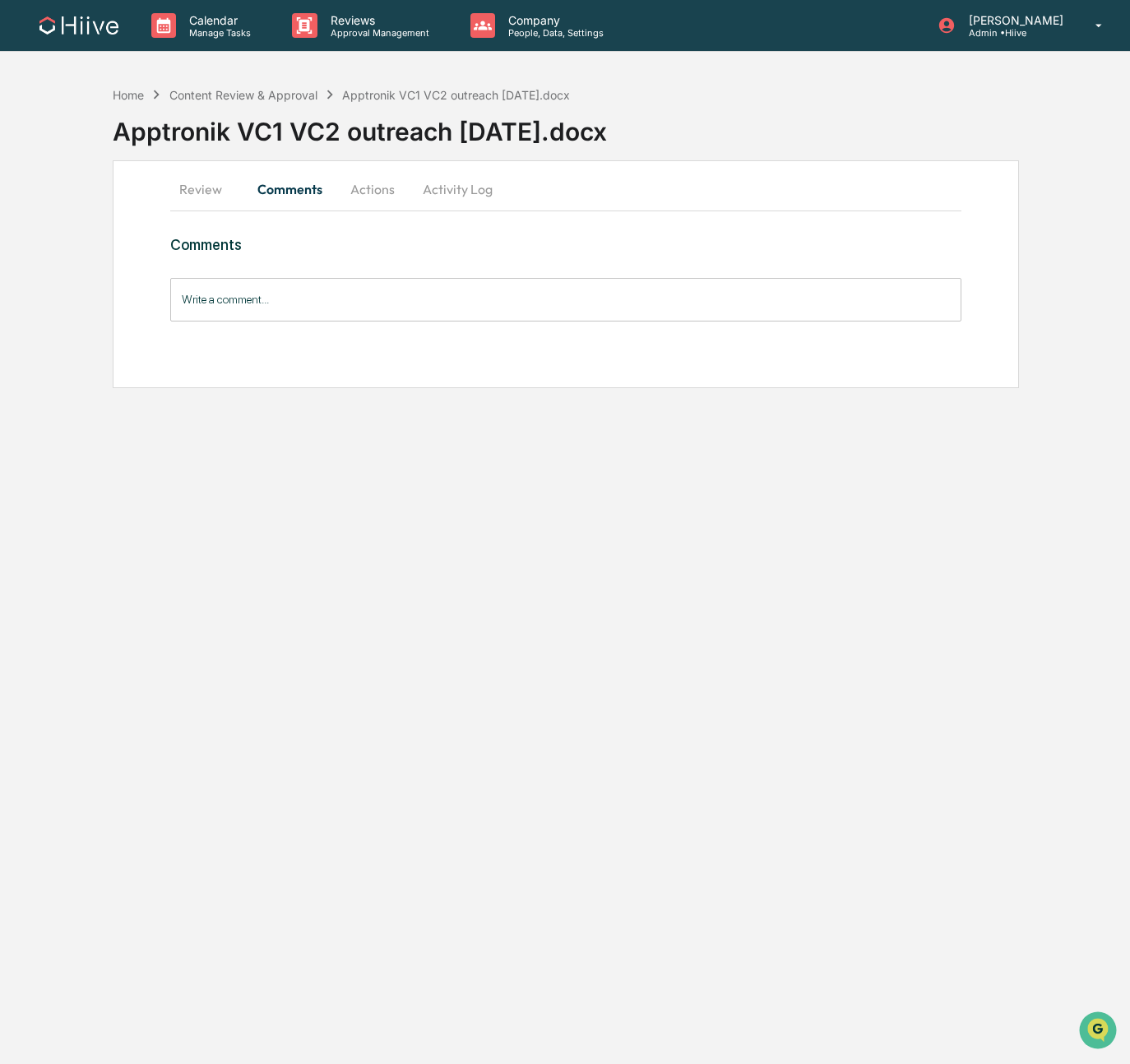
click at [208, 189] on button "Review" at bounding box center [207, 189] width 74 height 39
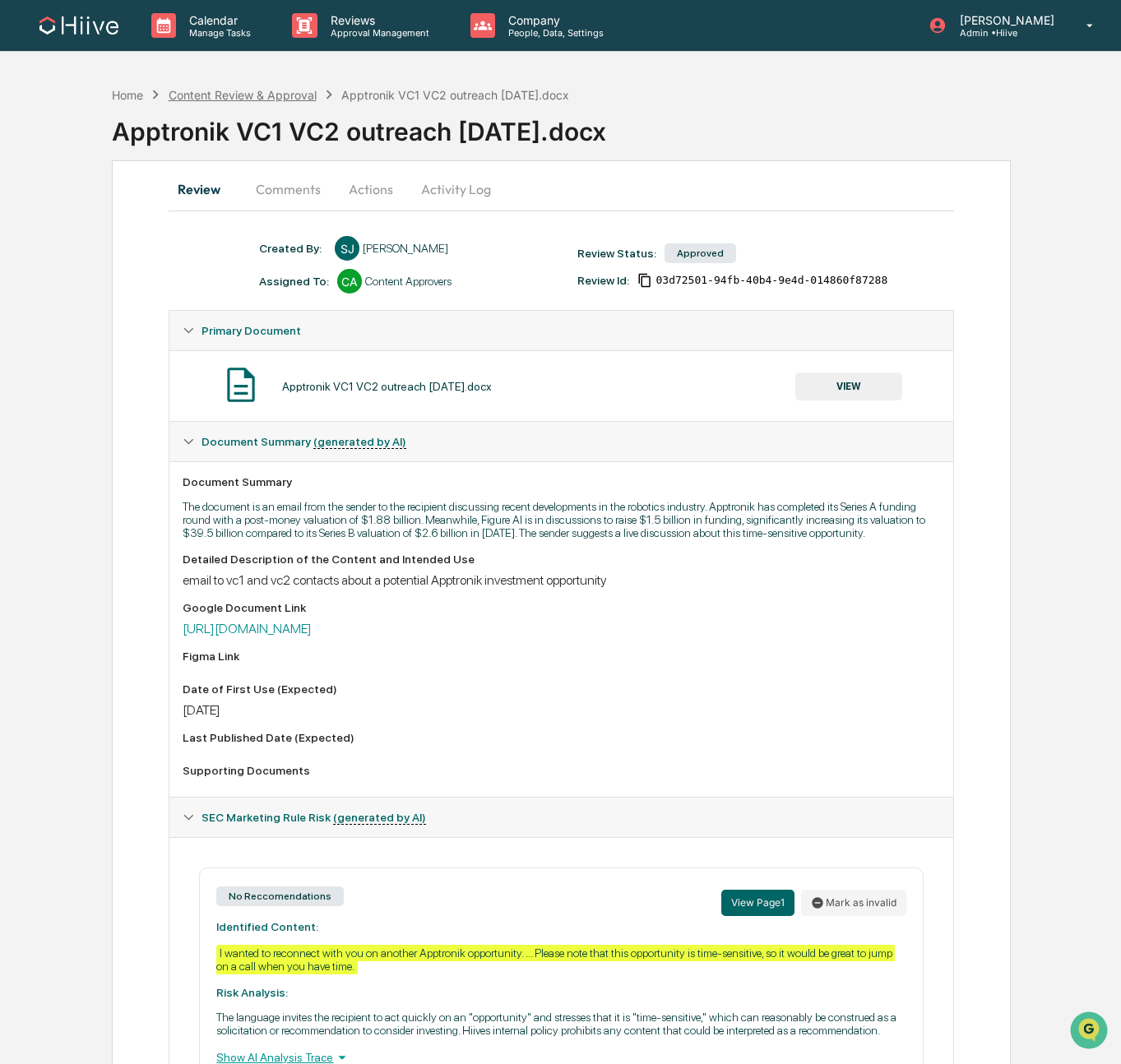
click at [249, 90] on div "Content Review & Approval" at bounding box center [243, 94] width 148 height 14
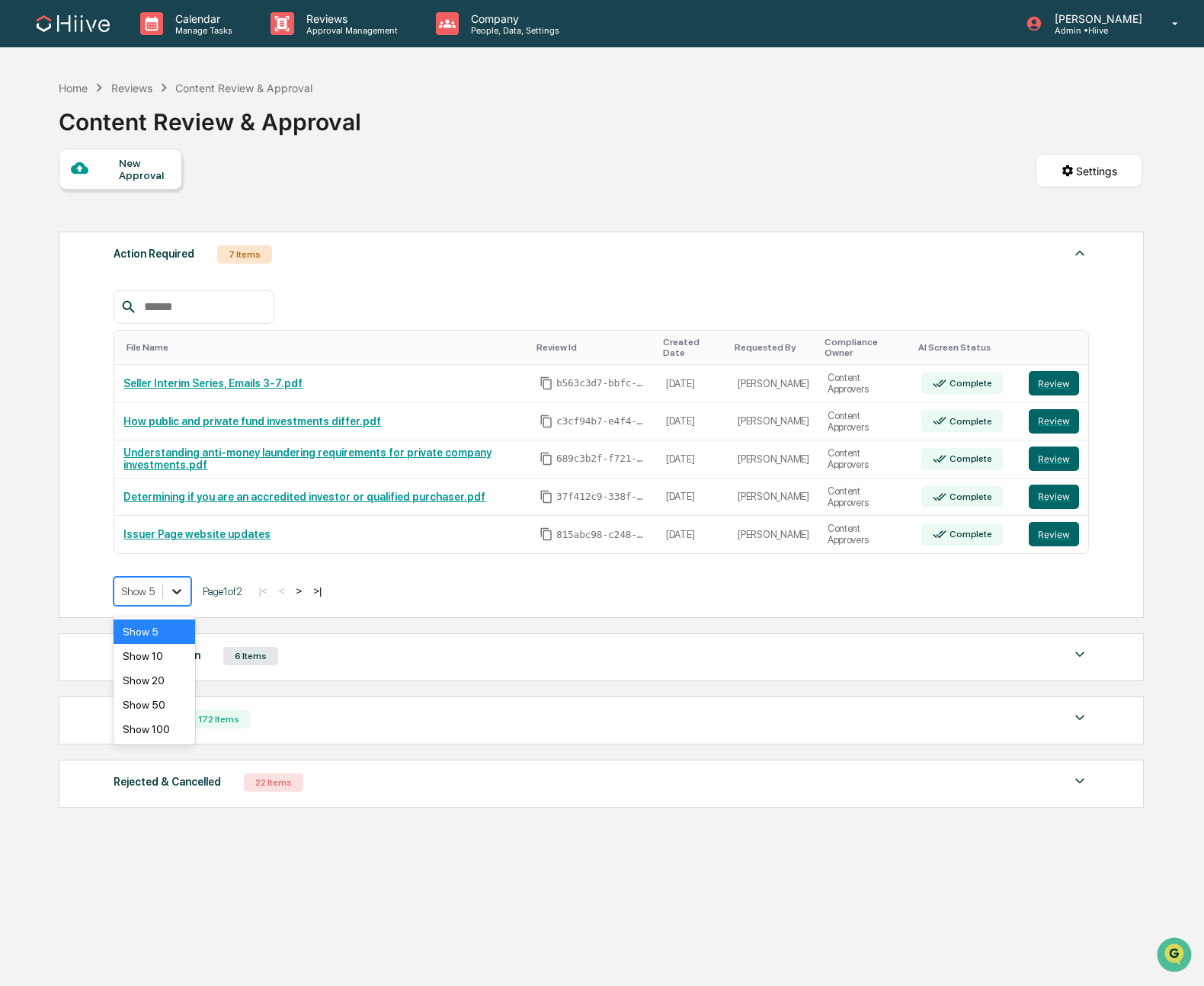
click at [170, 600] on div at bounding box center [177, 591] width 27 height 27
click at [154, 671] on div "Show 20" at bounding box center [154, 680] width 81 height 25
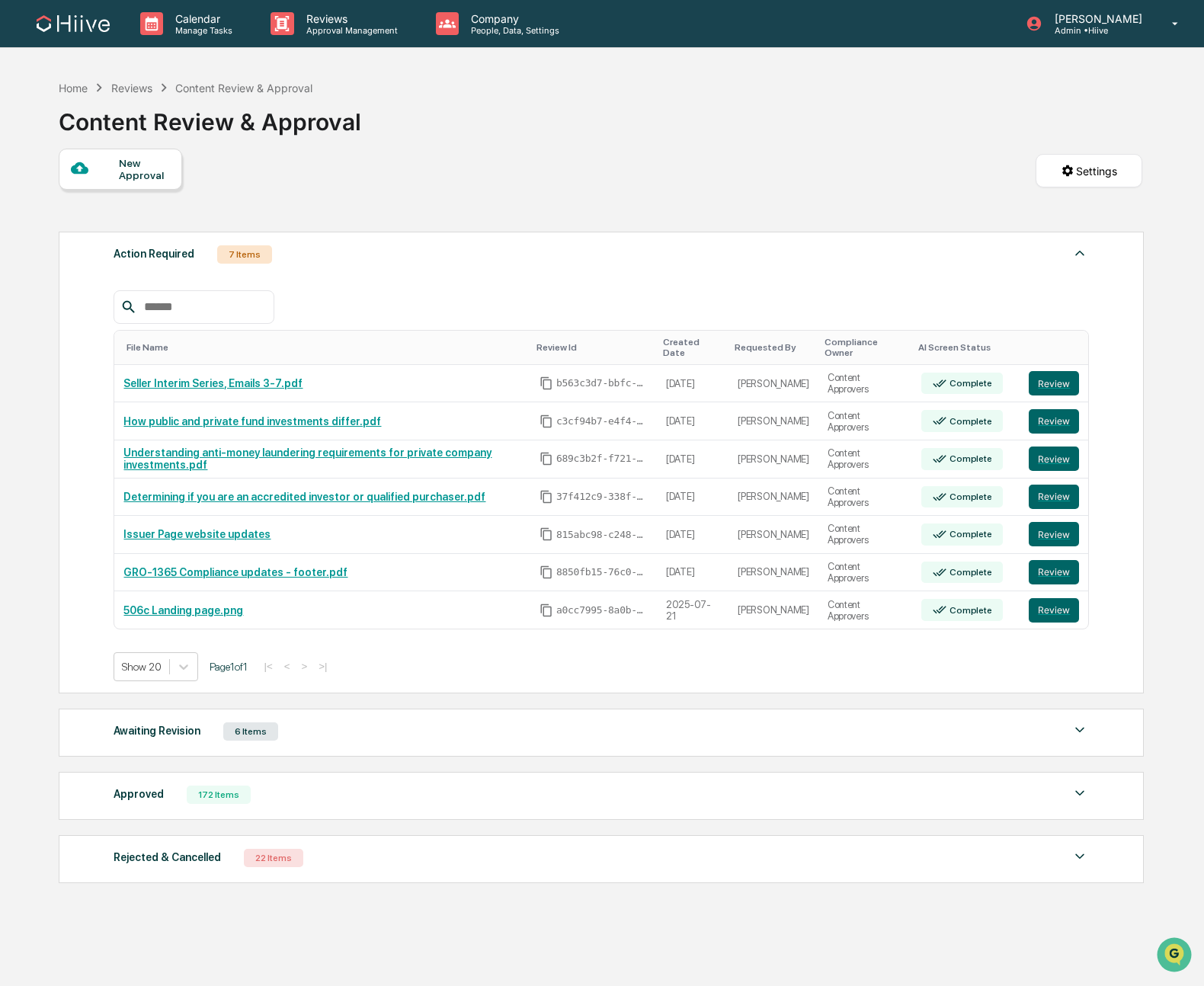
click at [621, 672] on div "Show 20 Page 1 of 1 |< < > >|" at bounding box center [600, 666] width 975 height 29
click at [65, 88] on div "Home" at bounding box center [73, 87] width 29 height 13
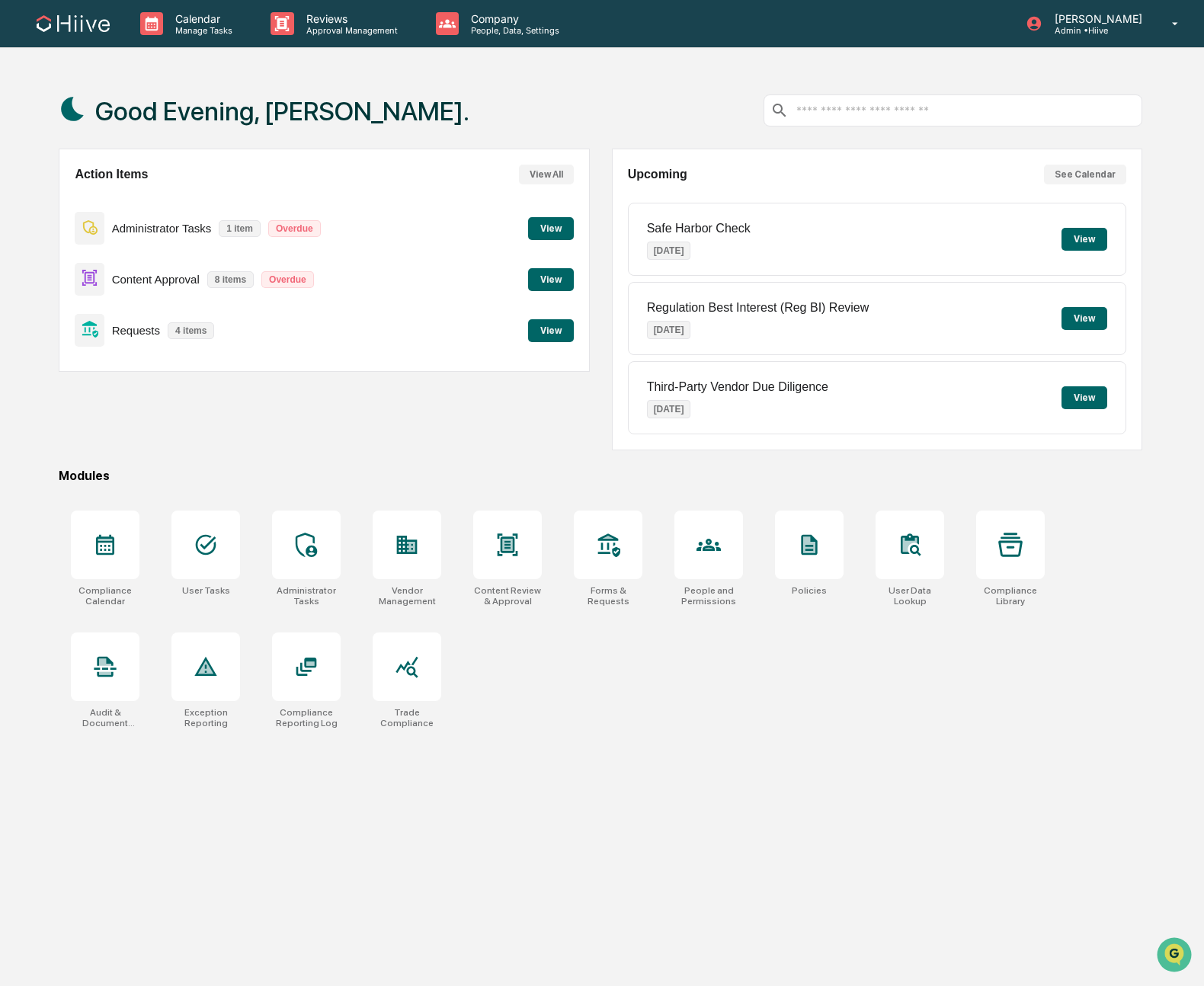
click at [545, 219] on button "View" at bounding box center [550, 228] width 46 height 23
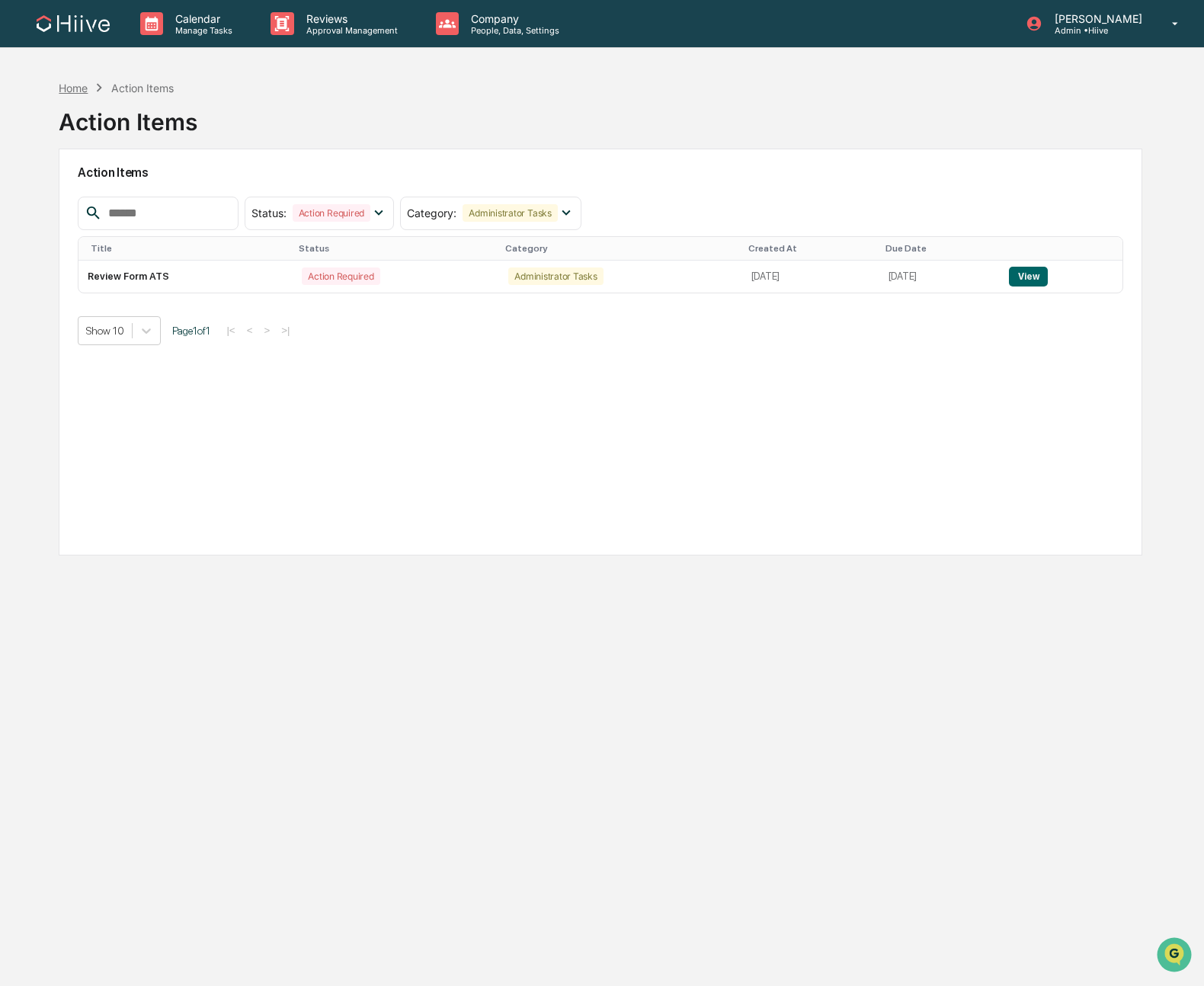
click at [60, 88] on div "Home" at bounding box center [73, 87] width 29 height 13
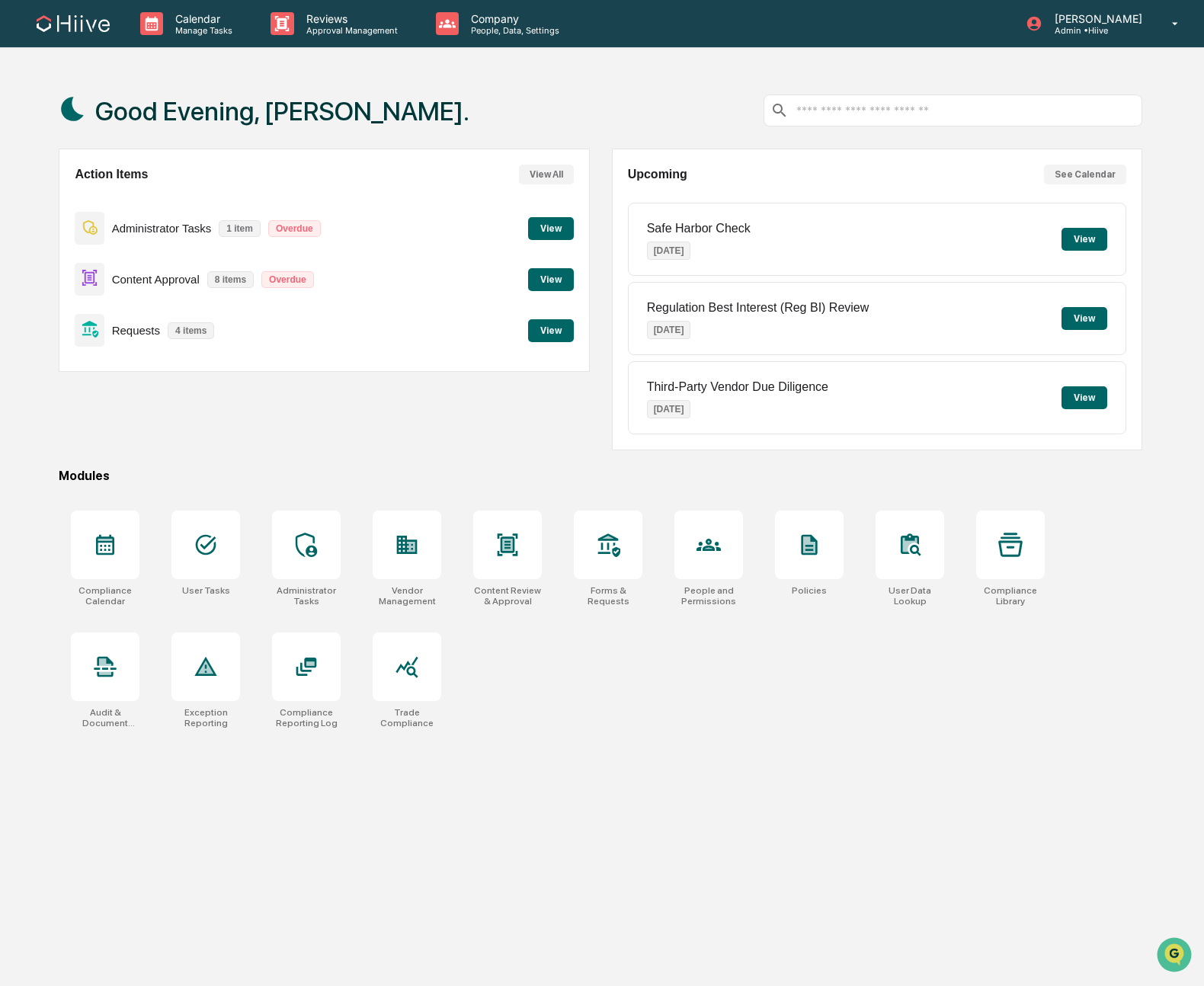
click at [560, 337] on button "View" at bounding box center [550, 331] width 46 height 23
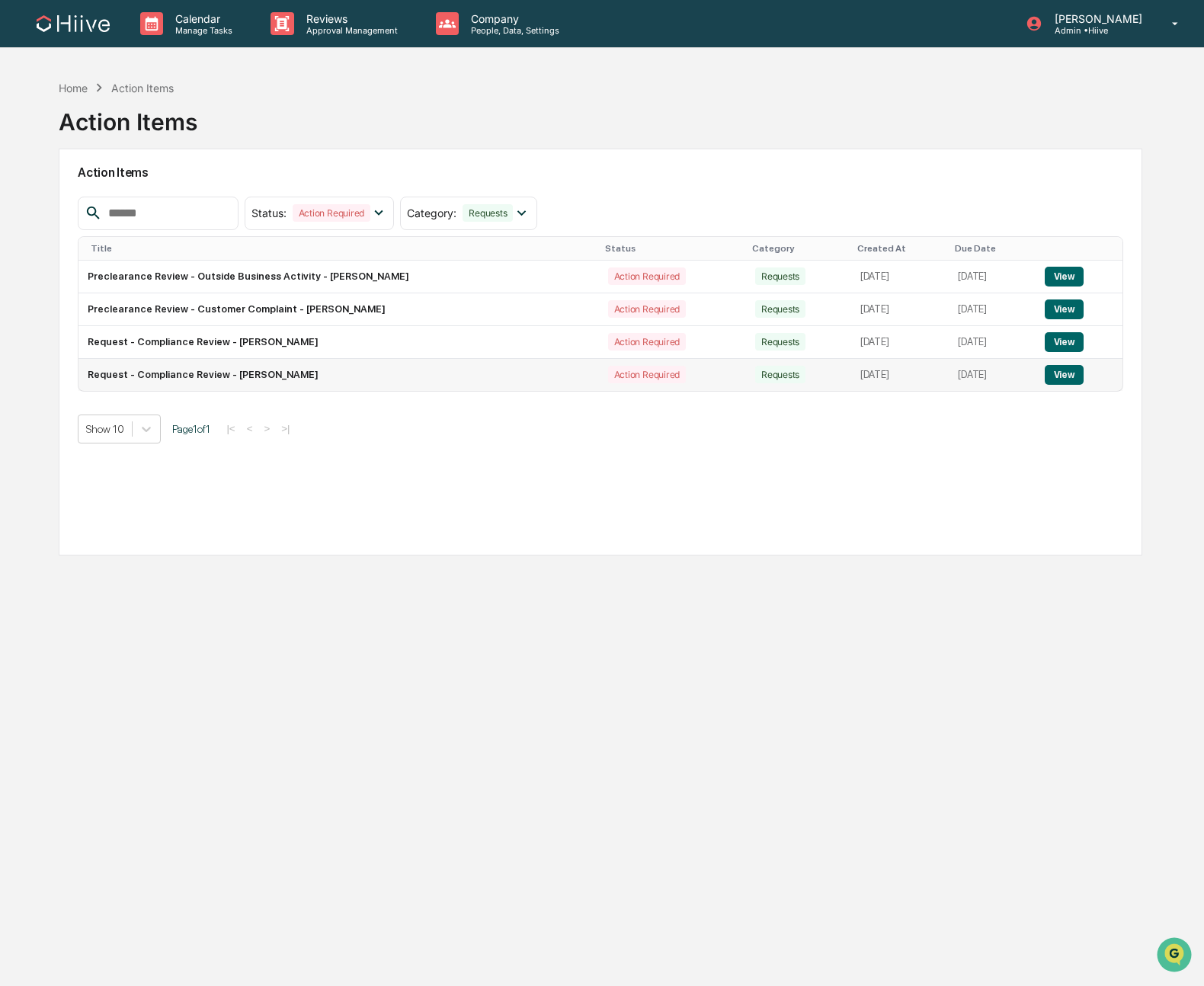
click at [961, 385] on button "View" at bounding box center [1064, 375] width 39 height 19
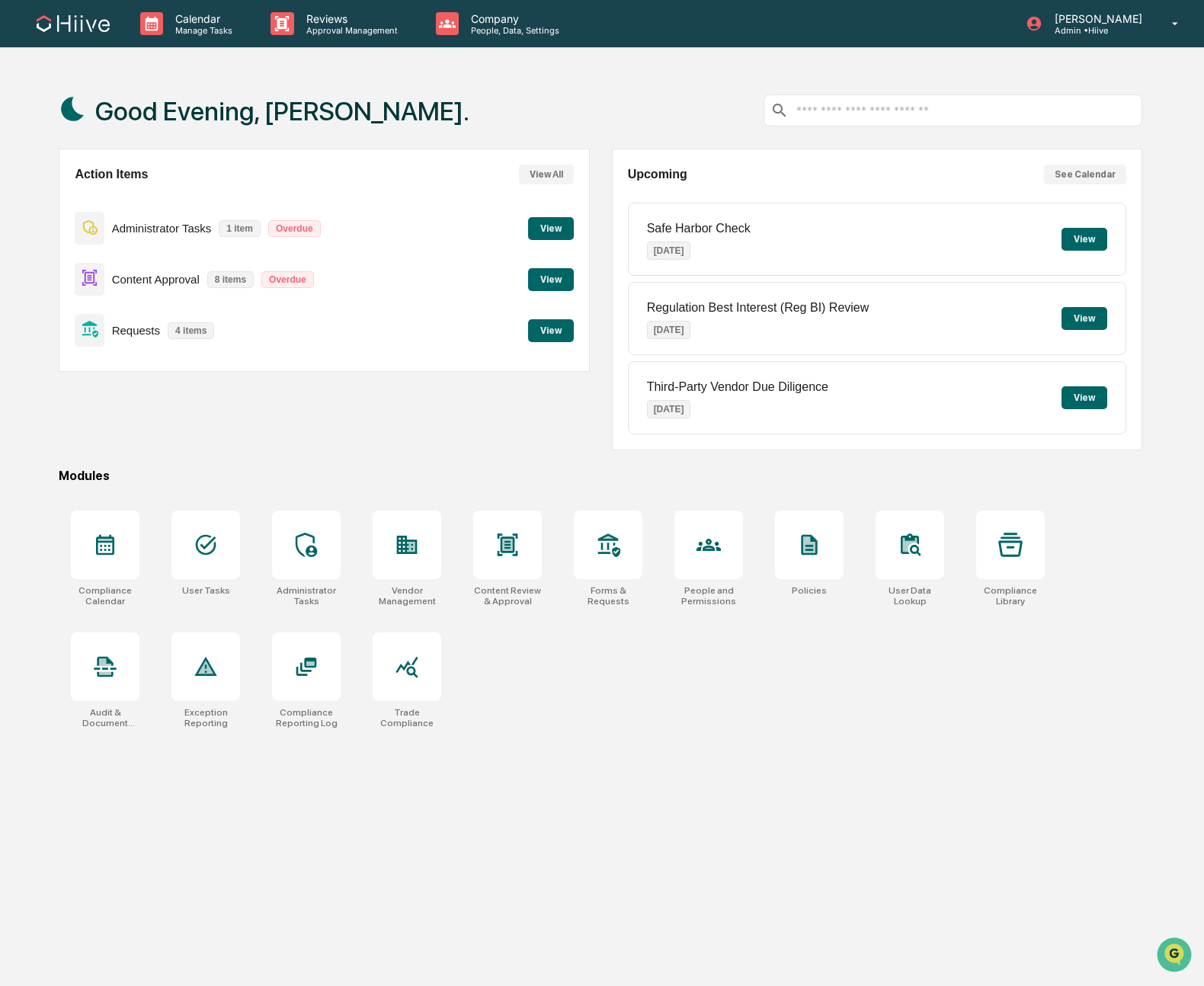
click at [534, 284] on button "View" at bounding box center [550, 279] width 46 height 23
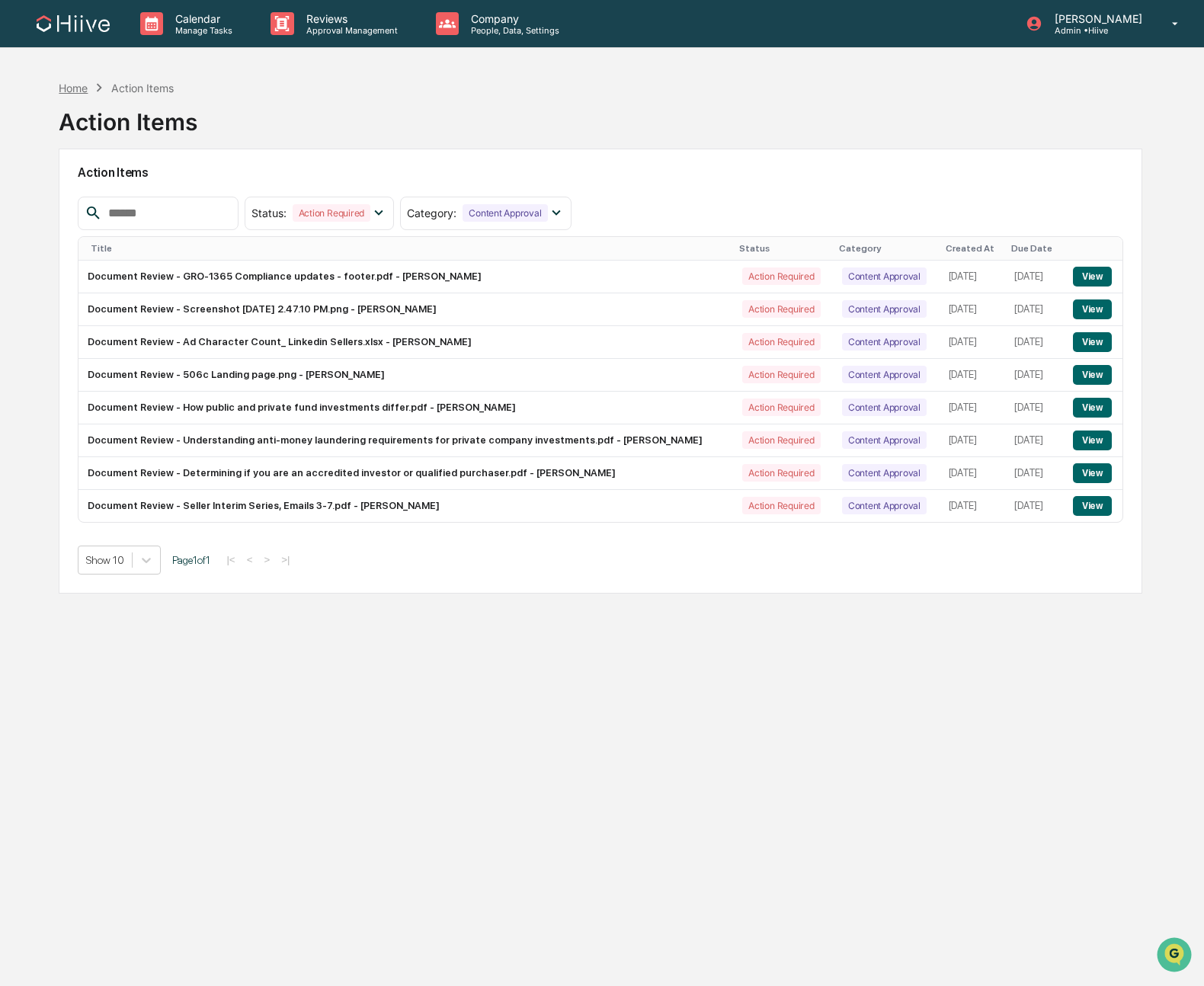
click at [86, 83] on div "Home" at bounding box center [73, 87] width 29 height 13
